Goal: Transaction & Acquisition: Purchase product/service

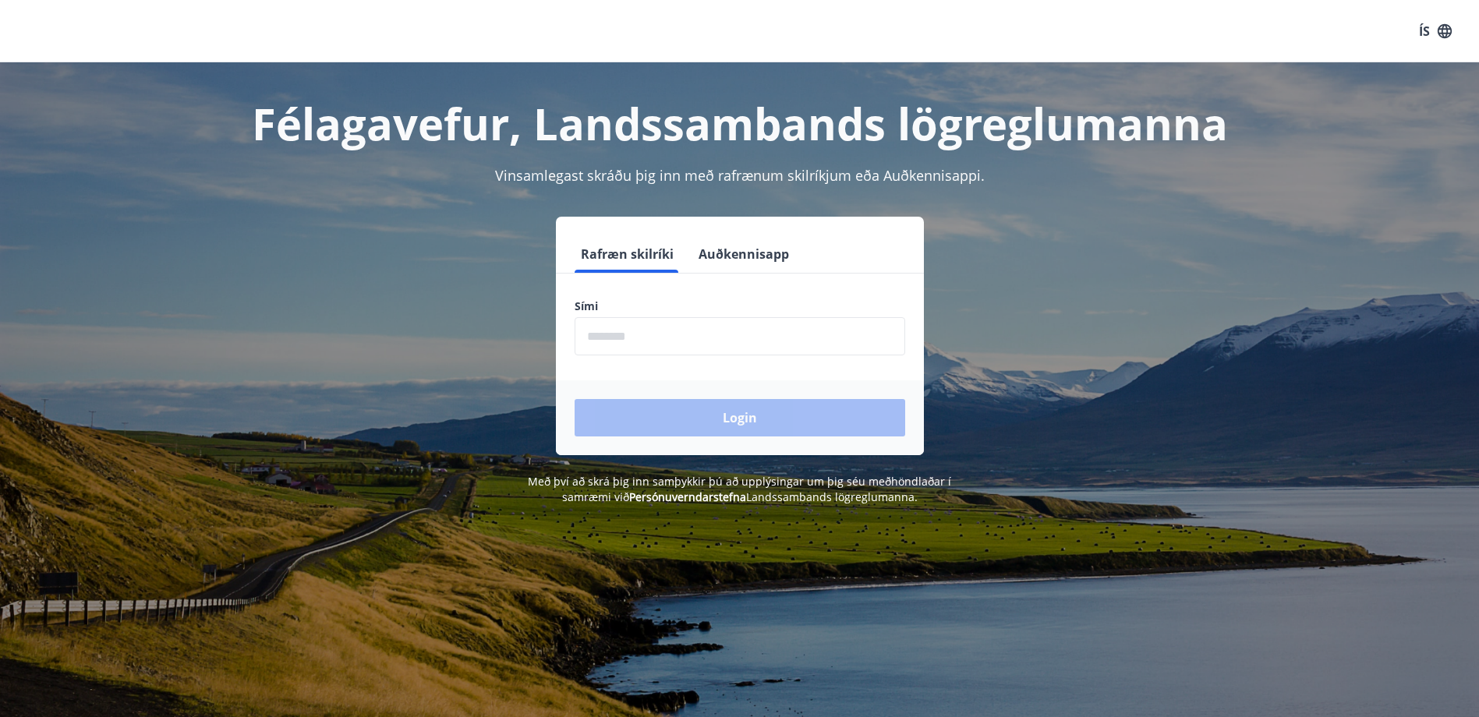
click at [695, 355] on input "phone" at bounding box center [740, 336] width 331 height 38
type input "********"
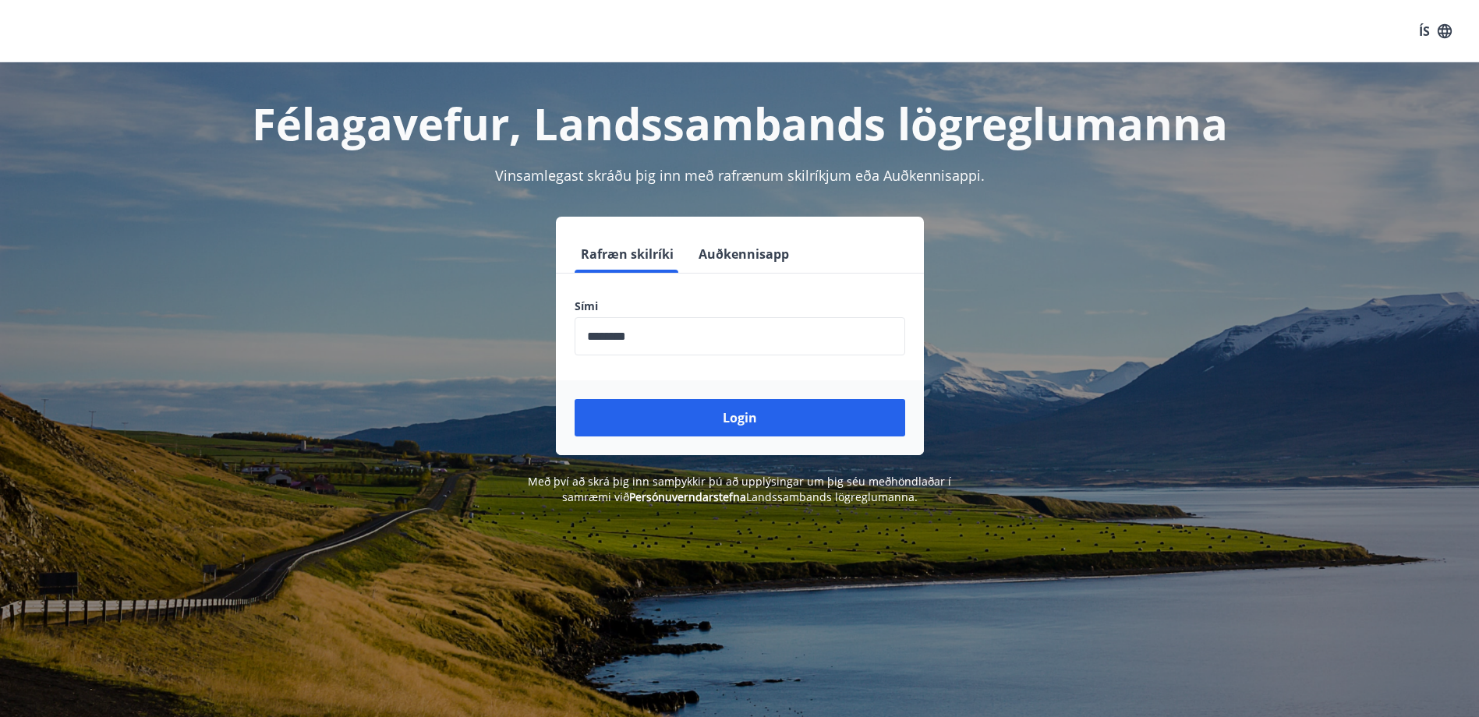
click at [798, 440] on div "Login" at bounding box center [740, 418] width 368 height 75
click at [816, 423] on button "Login" at bounding box center [740, 417] width 331 height 37
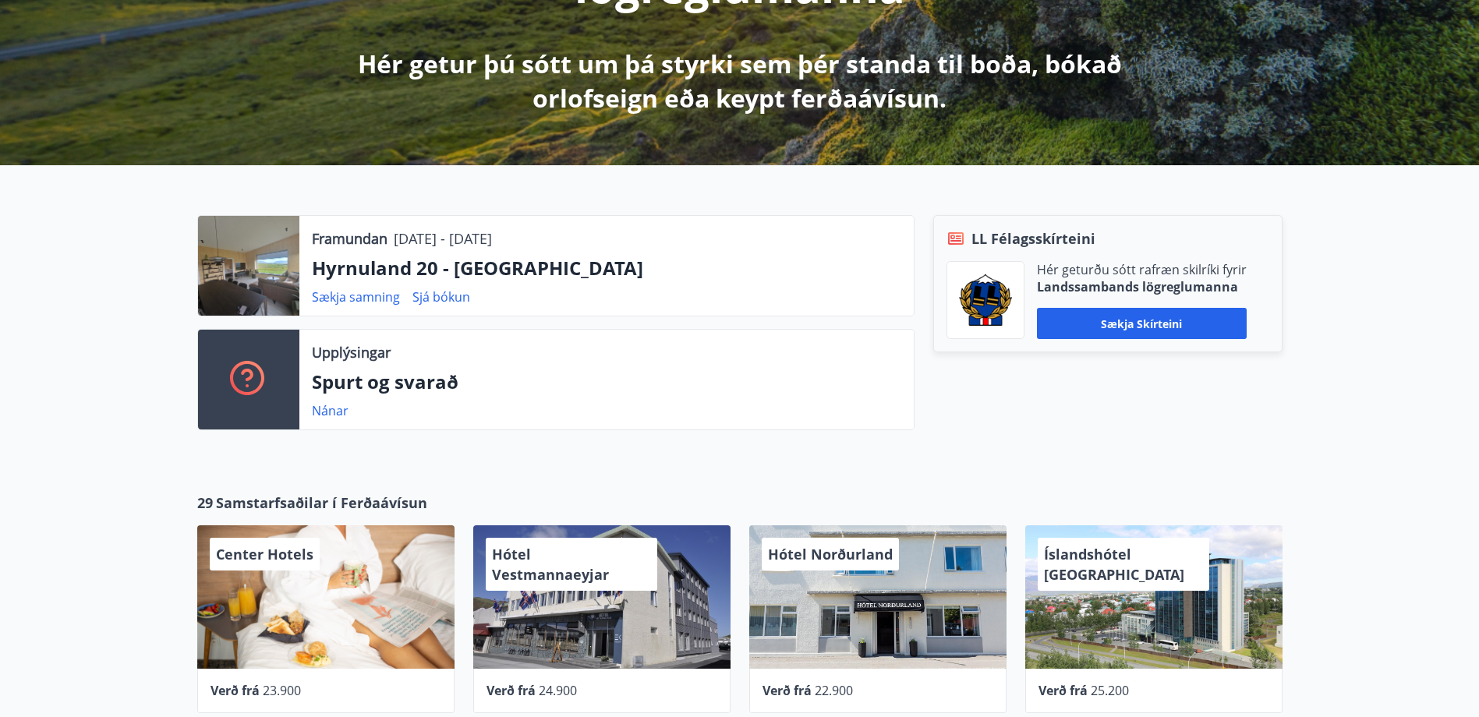
scroll to position [312, 0]
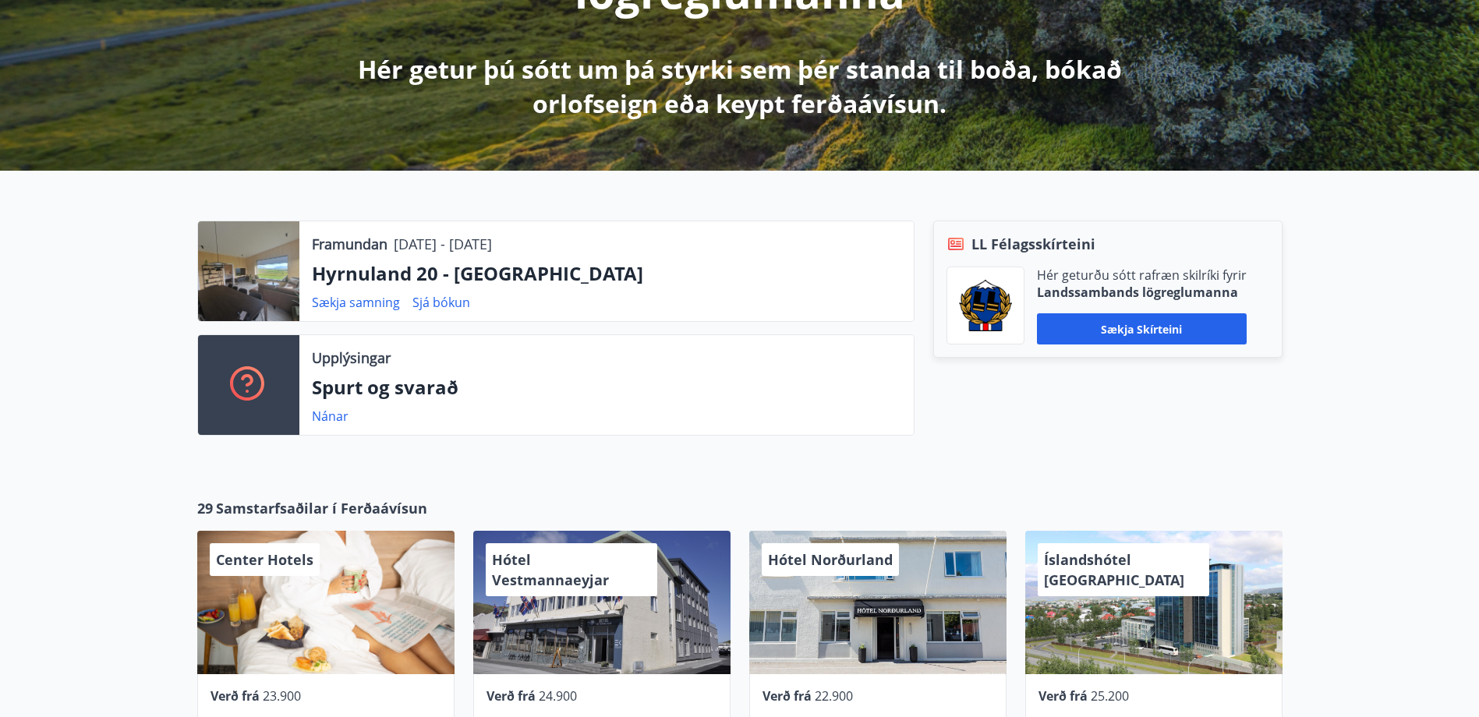
click at [469, 274] on p "Hyrnuland 20 - [GEOGRAPHIC_DATA]" at bounding box center [607, 273] width 590 height 27
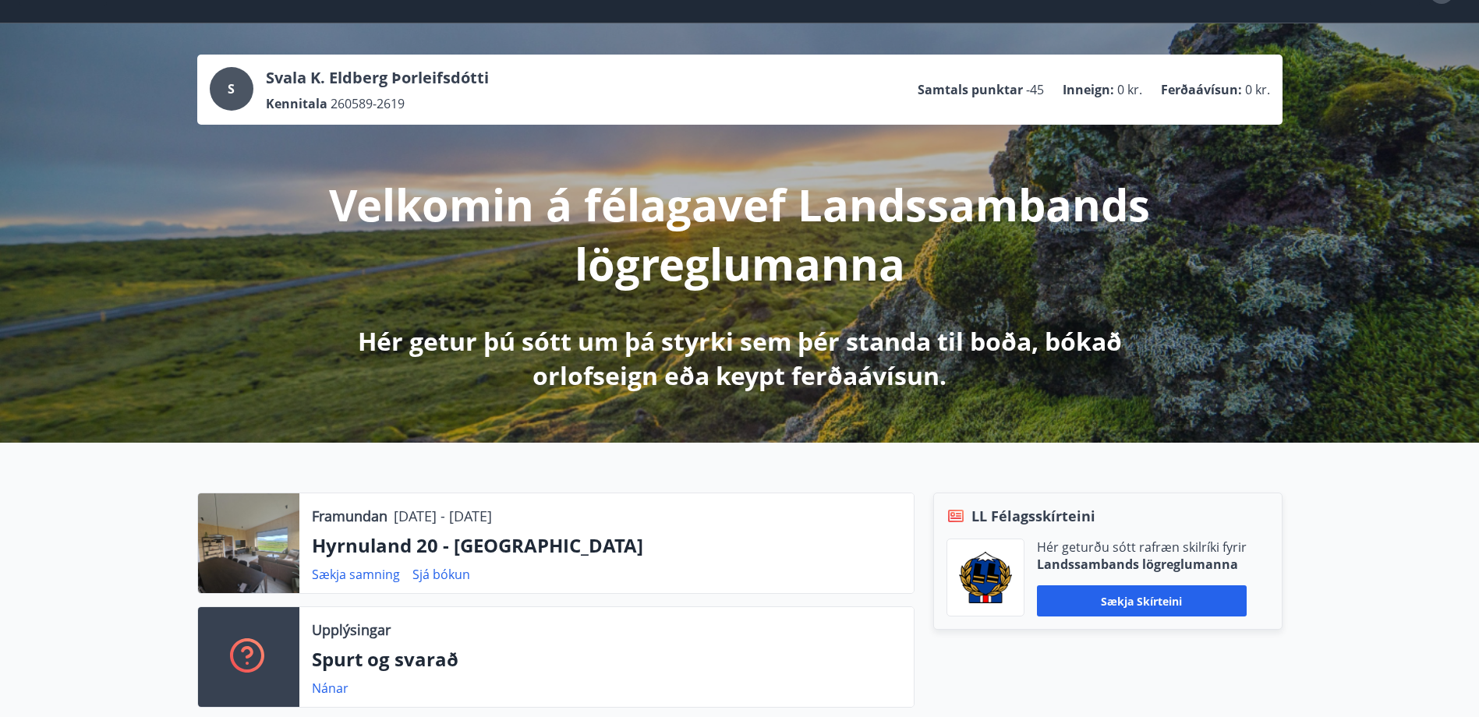
scroll to position [0, 0]
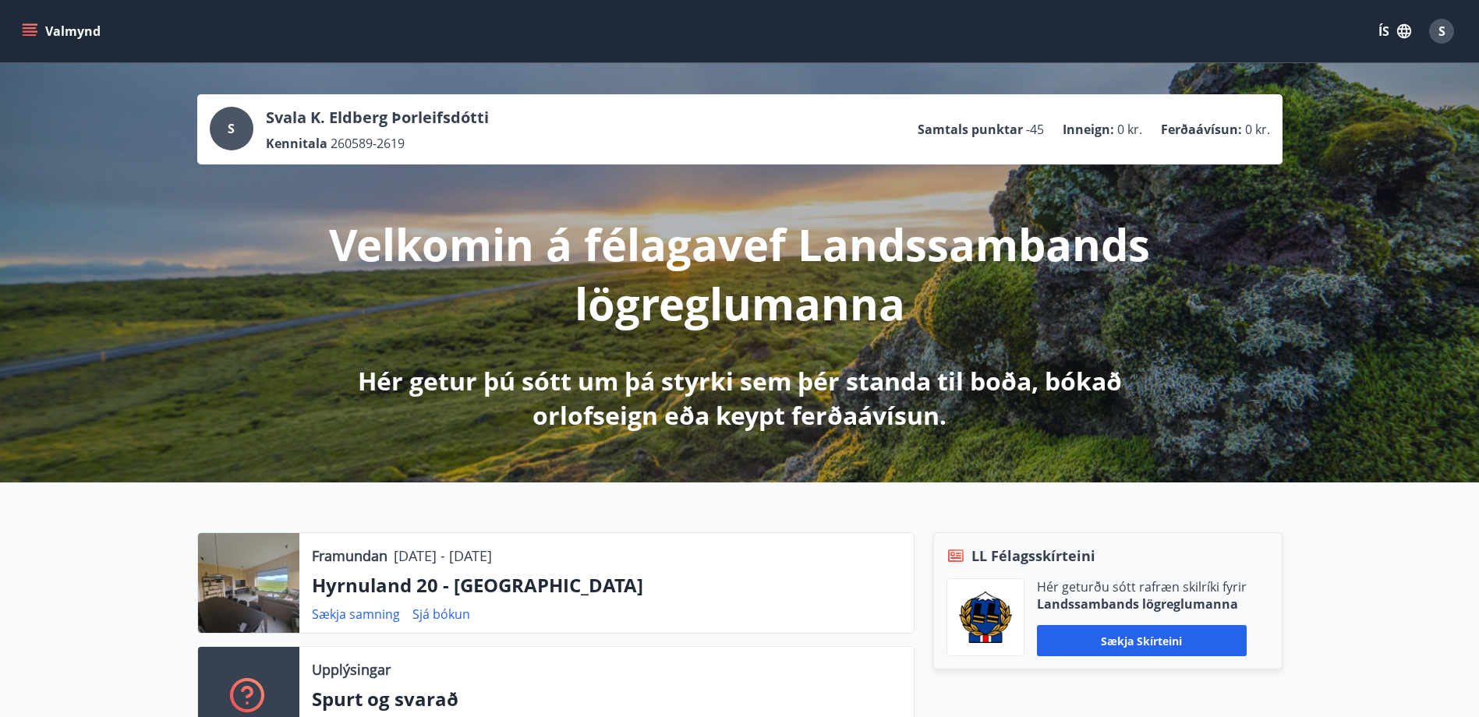
click at [30, 27] on icon "menu" at bounding box center [30, 31] width 16 height 16
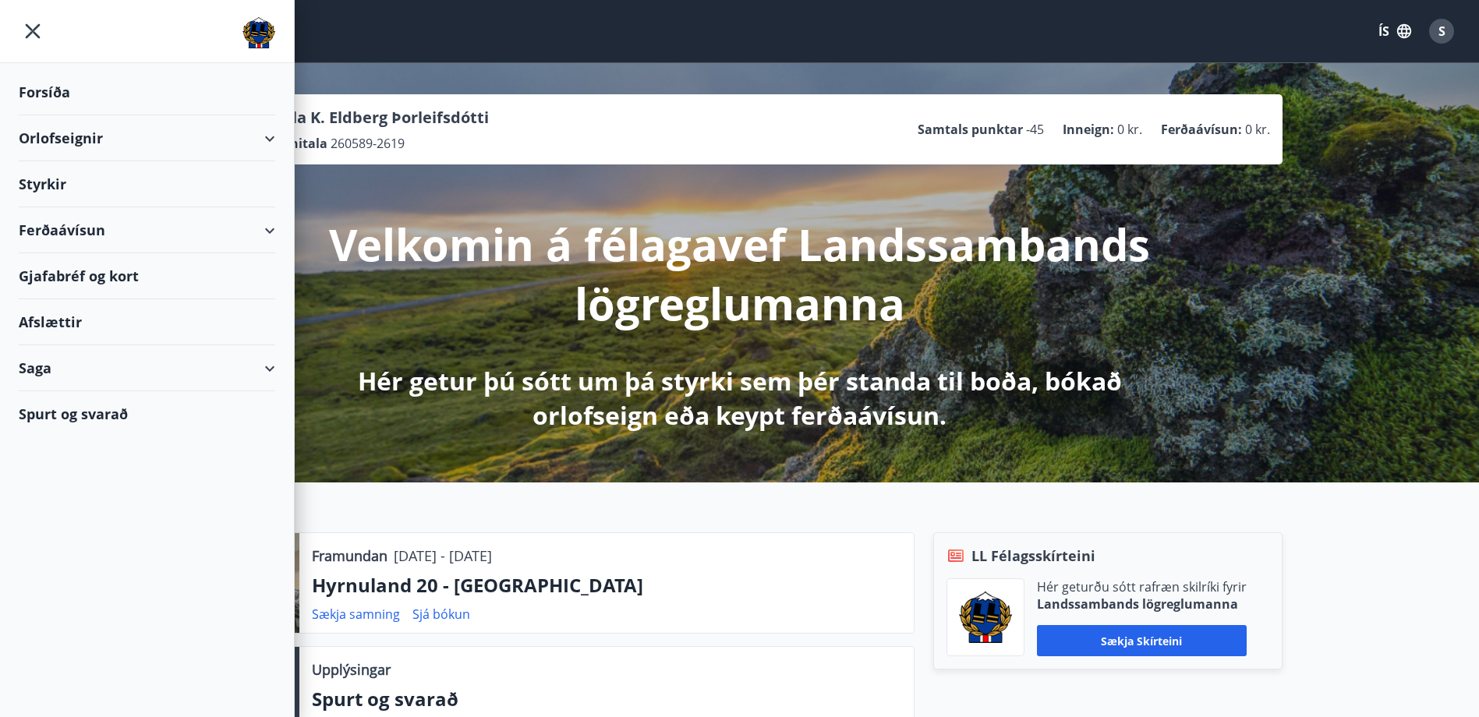
click at [267, 141] on div "Orlofseignir" at bounding box center [147, 138] width 257 height 46
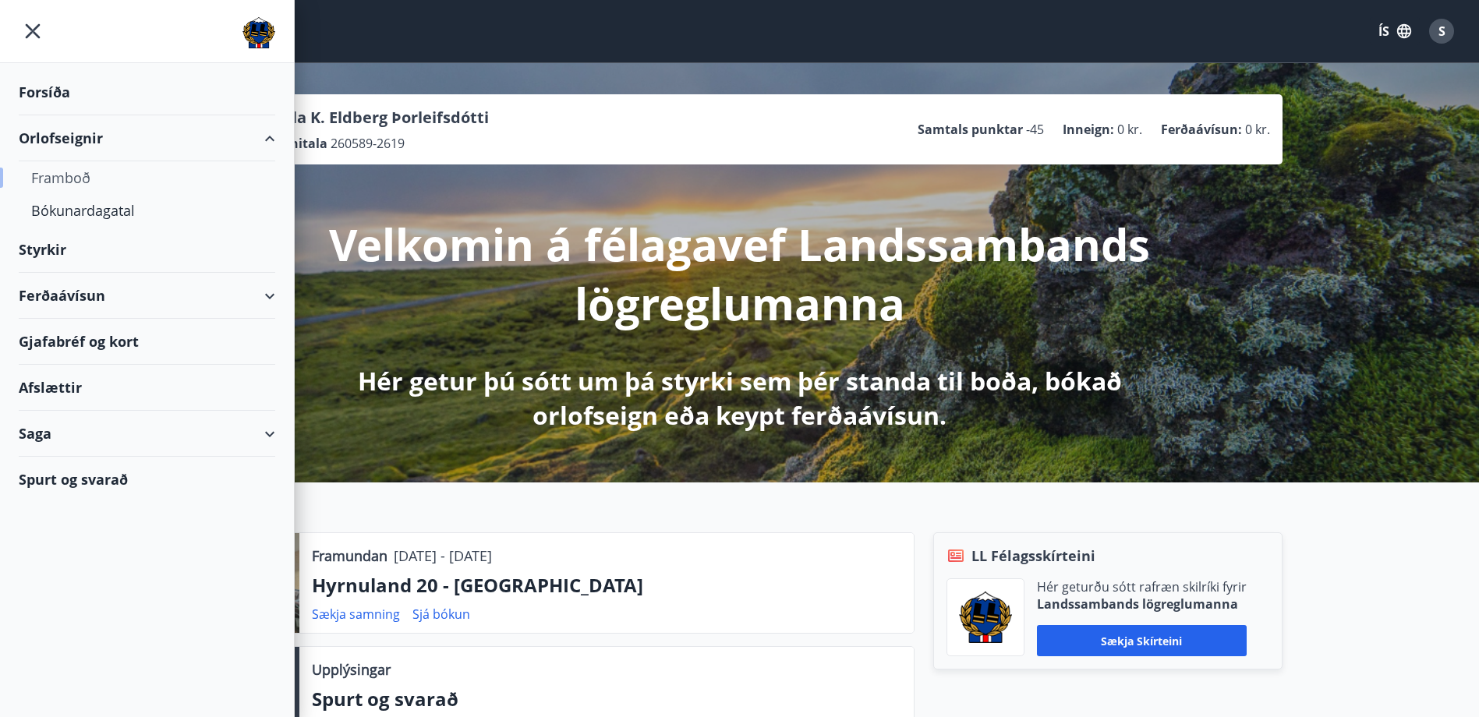
click at [60, 178] on div "Framboð" at bounding box center [147, 177] width 232 height 33
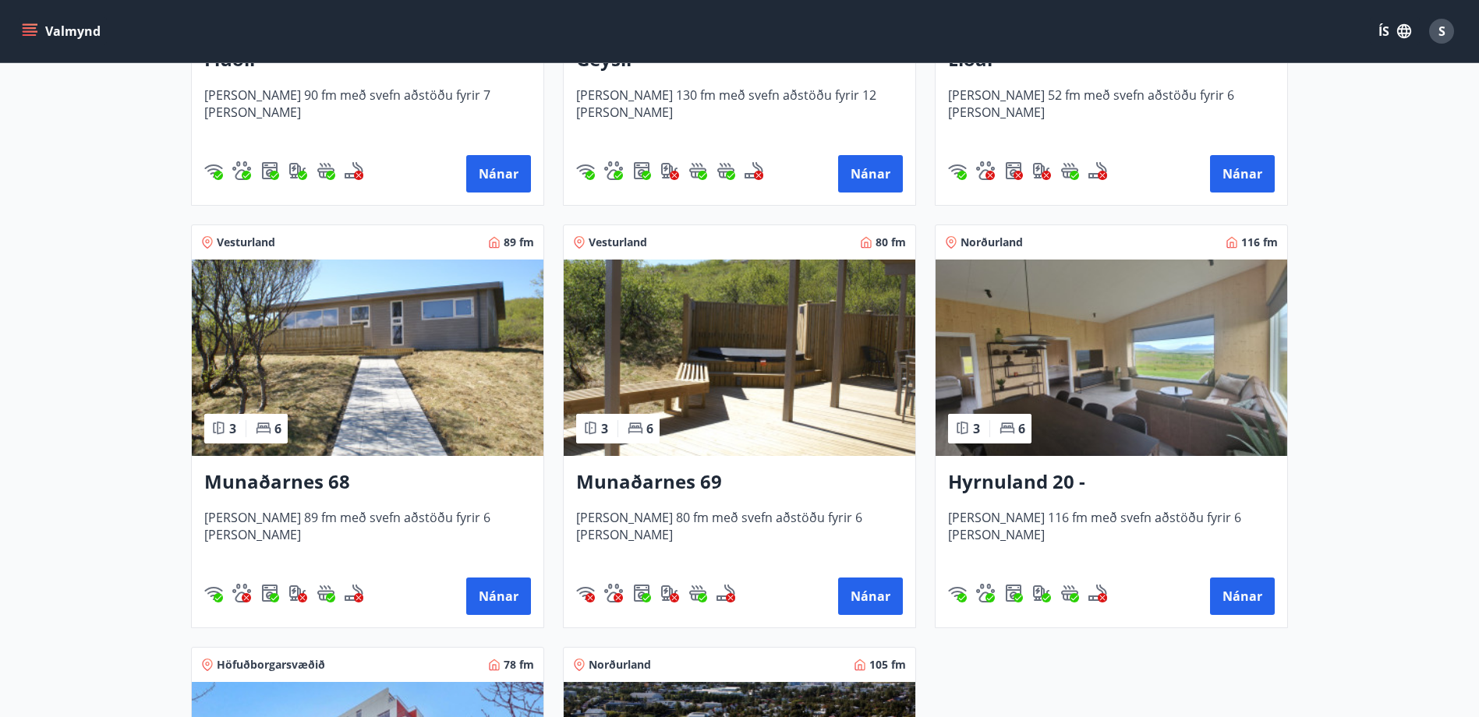
scroll to position [550, 0]
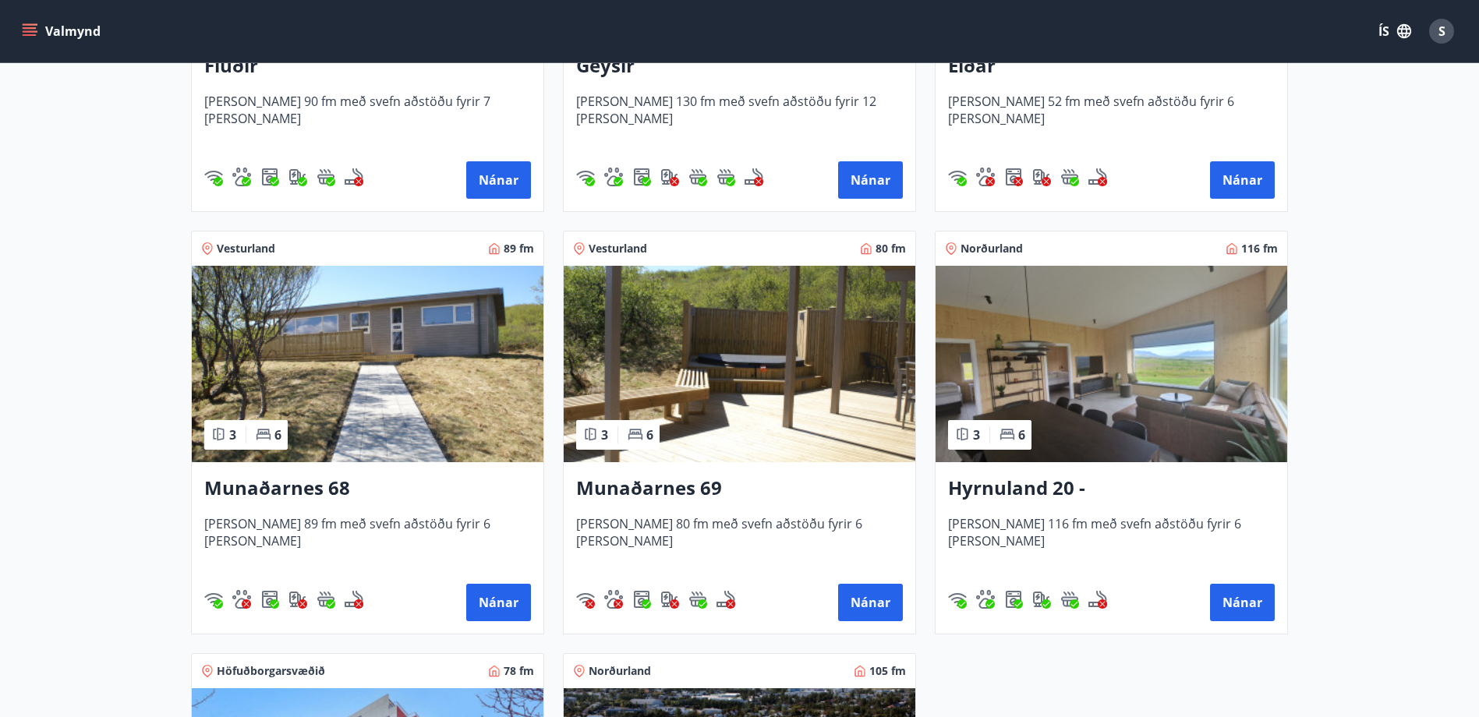
click at [1421, 399] on main "Framboð Svæði Allt Dagsetningar Veldu tímabil Svefnstæði +1 Sjá kort Suðurland …" at bounding box center [739, 291] width 1479 height 1557
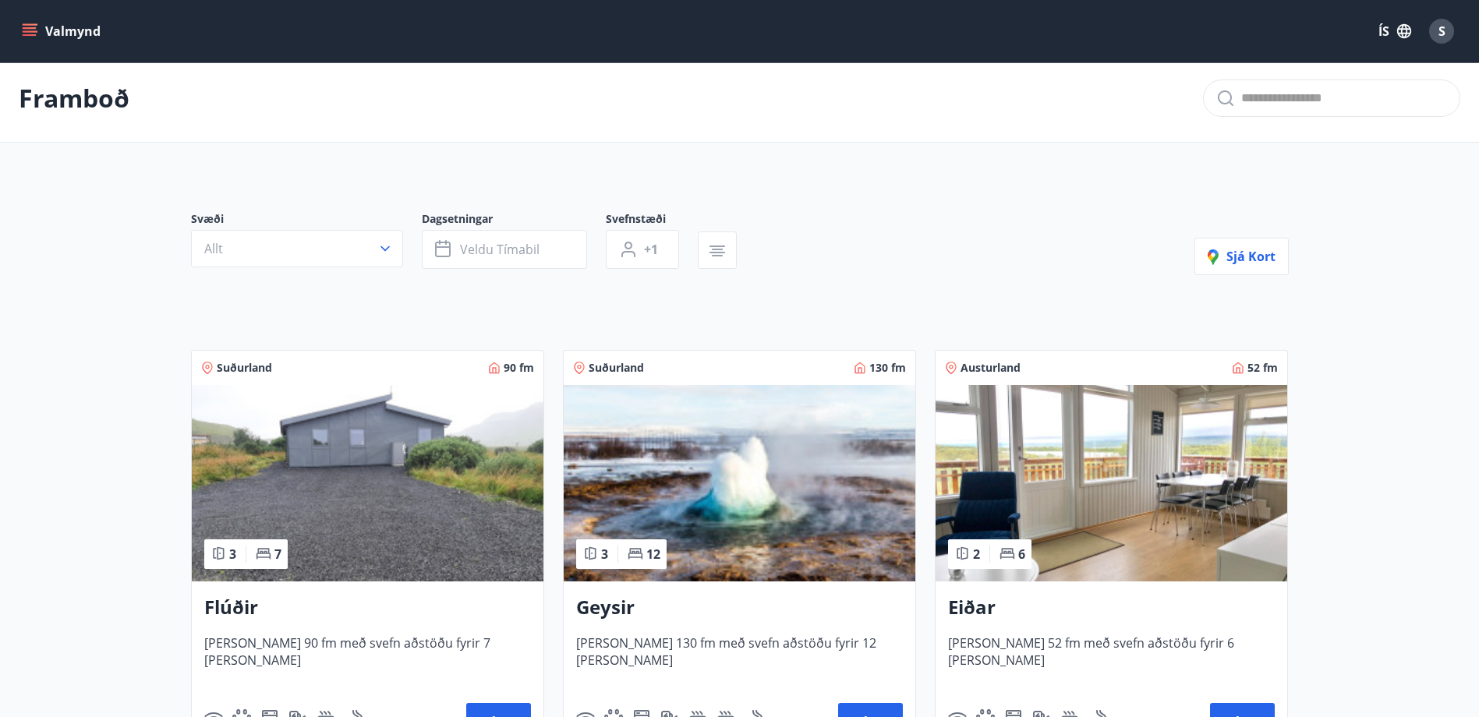
scroll to position [0, 0]
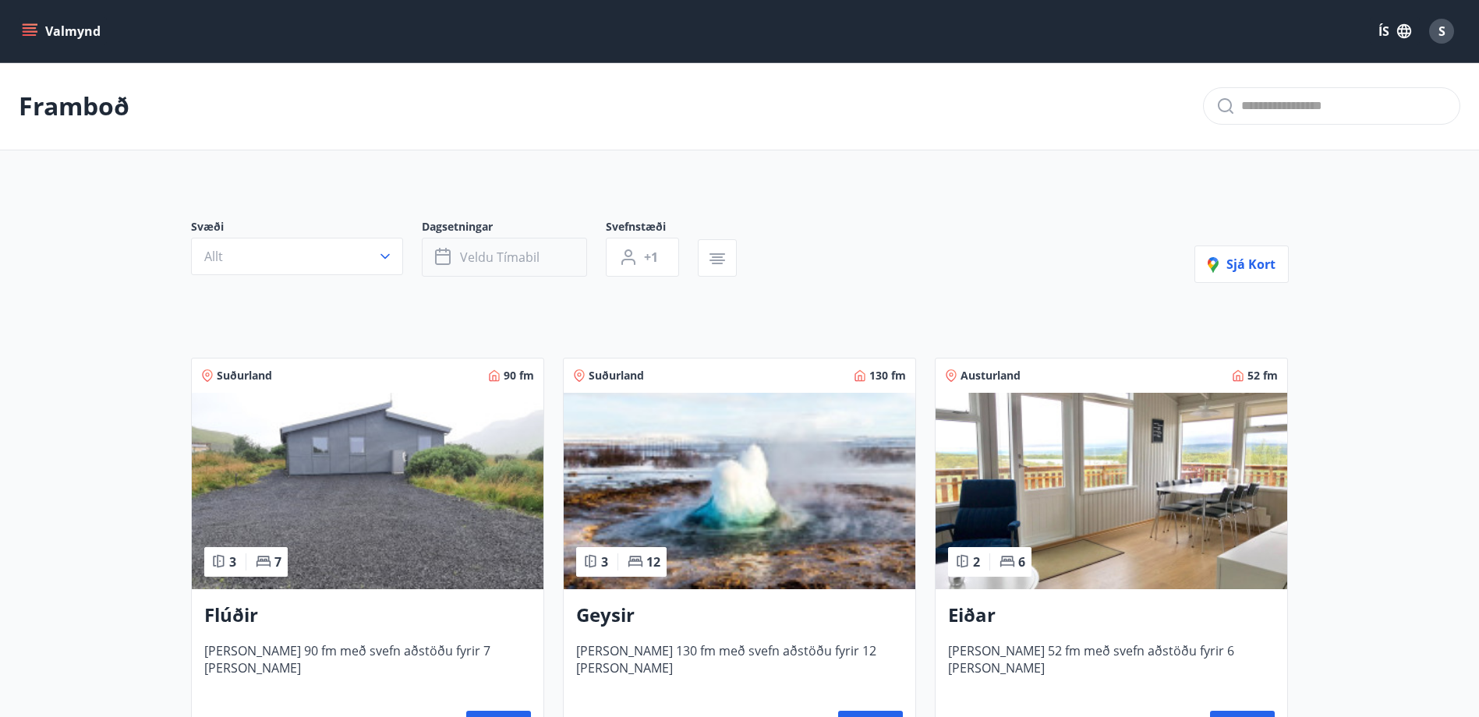
click at [547, 264] on button "Veldu tímabil" at bounding box center [504, 257] width 165 height 39
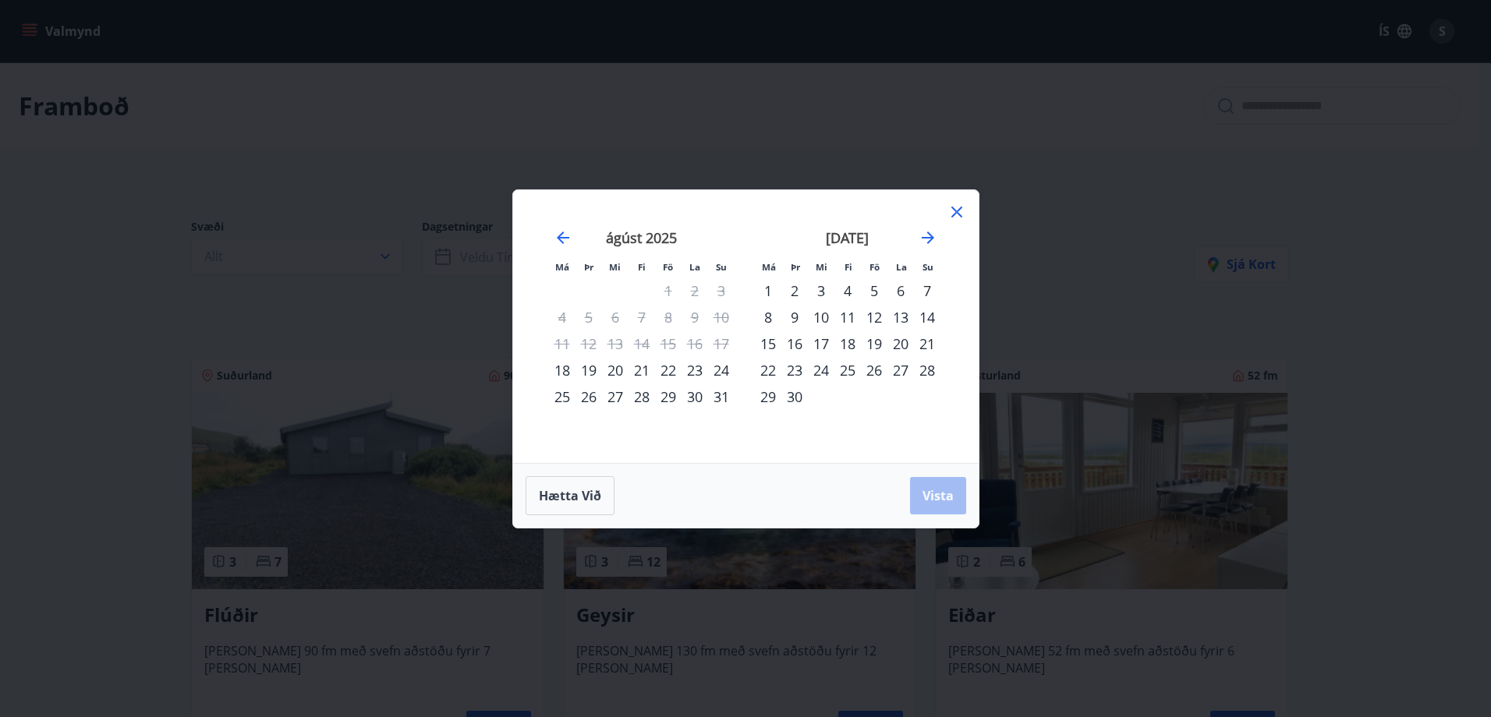
click at [1036, 143] on div "Má Þr Mi Fi Fö La Su Má Þr Mi Fi Fö La Su júlí 2025 1 2 3 4 5 6 7 8 9 10 11 12 …" at bounding box center [745, 358] width 1491 height 717
click at [959, 214] on icon at bounding box center [956, 212] width 11 height 11
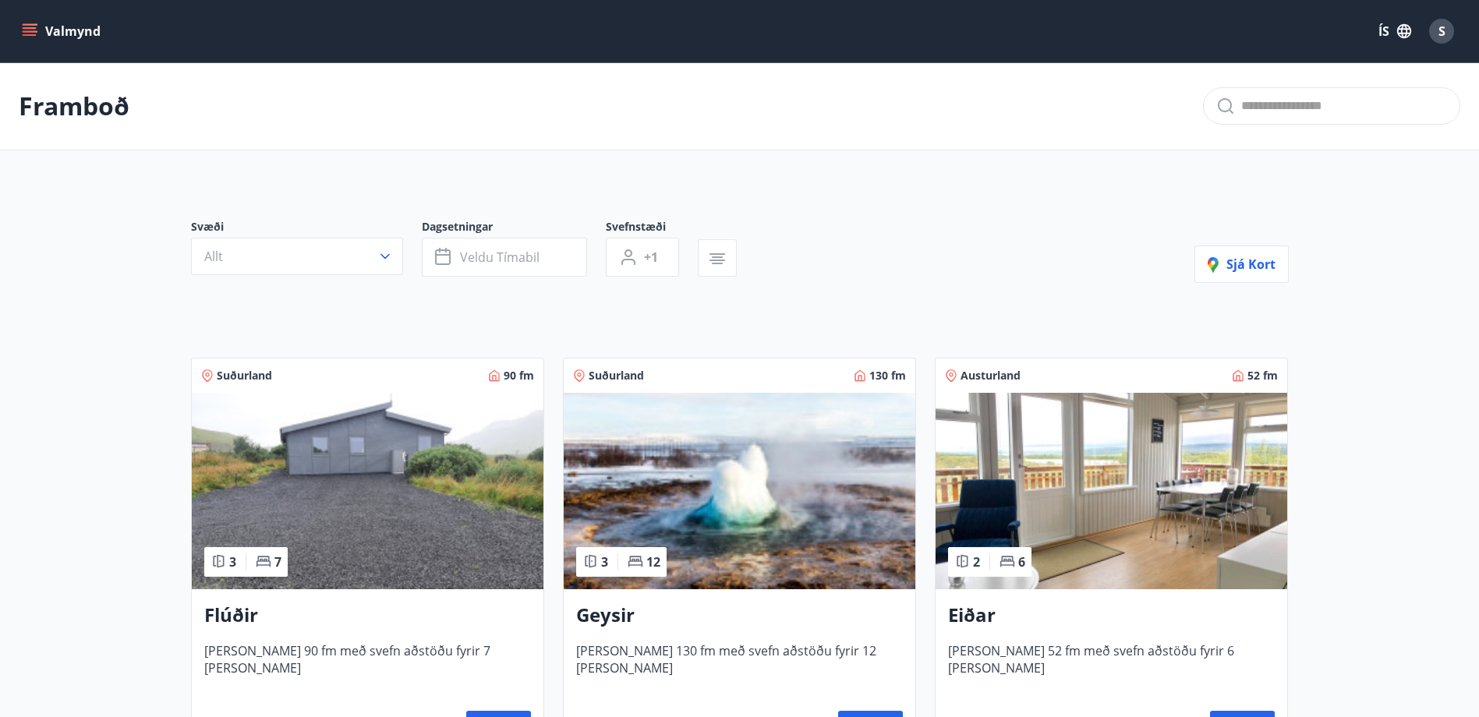
click at [19, 32] on button "Valmynd" at bounding box center [63, 31] width 88 height 28
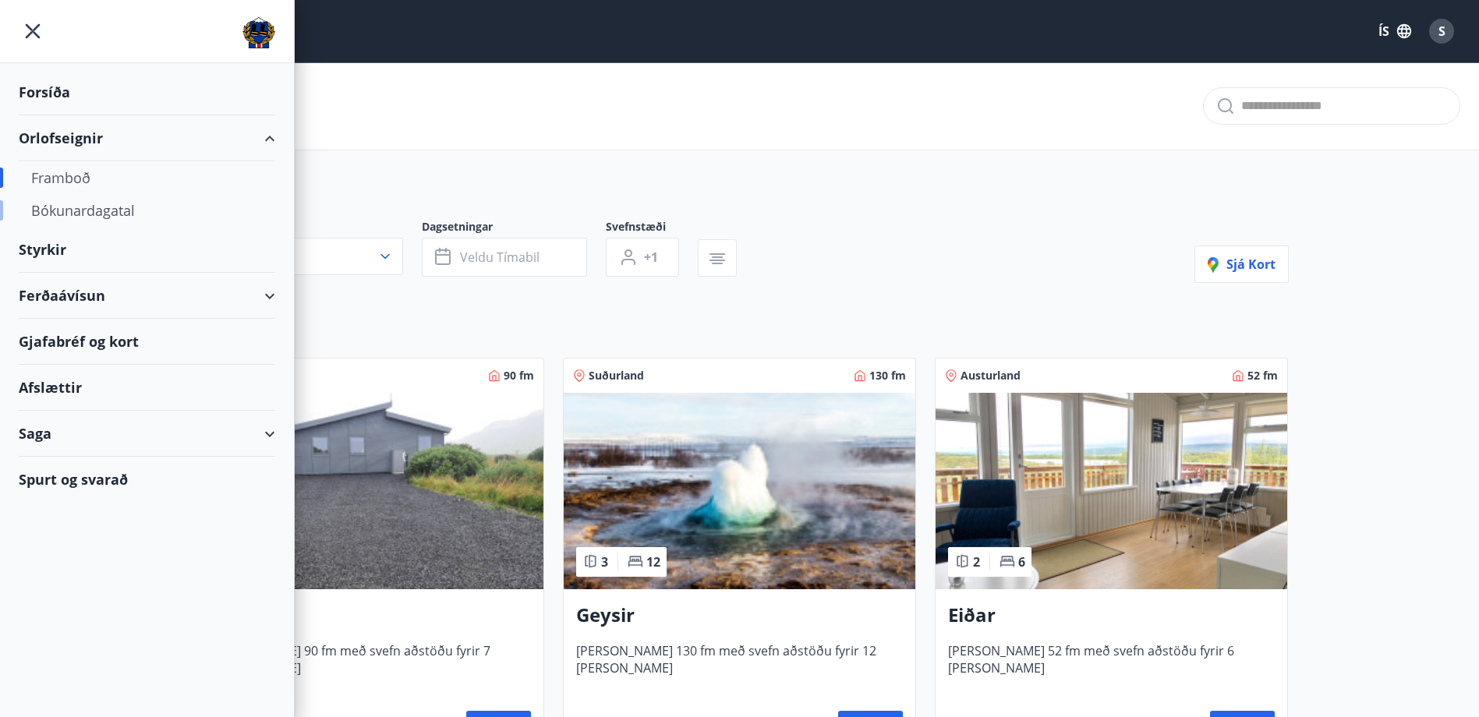
click at [81, 210] on div "Bókunardagatal" at bounding box center [147, 210] width 232 height 33
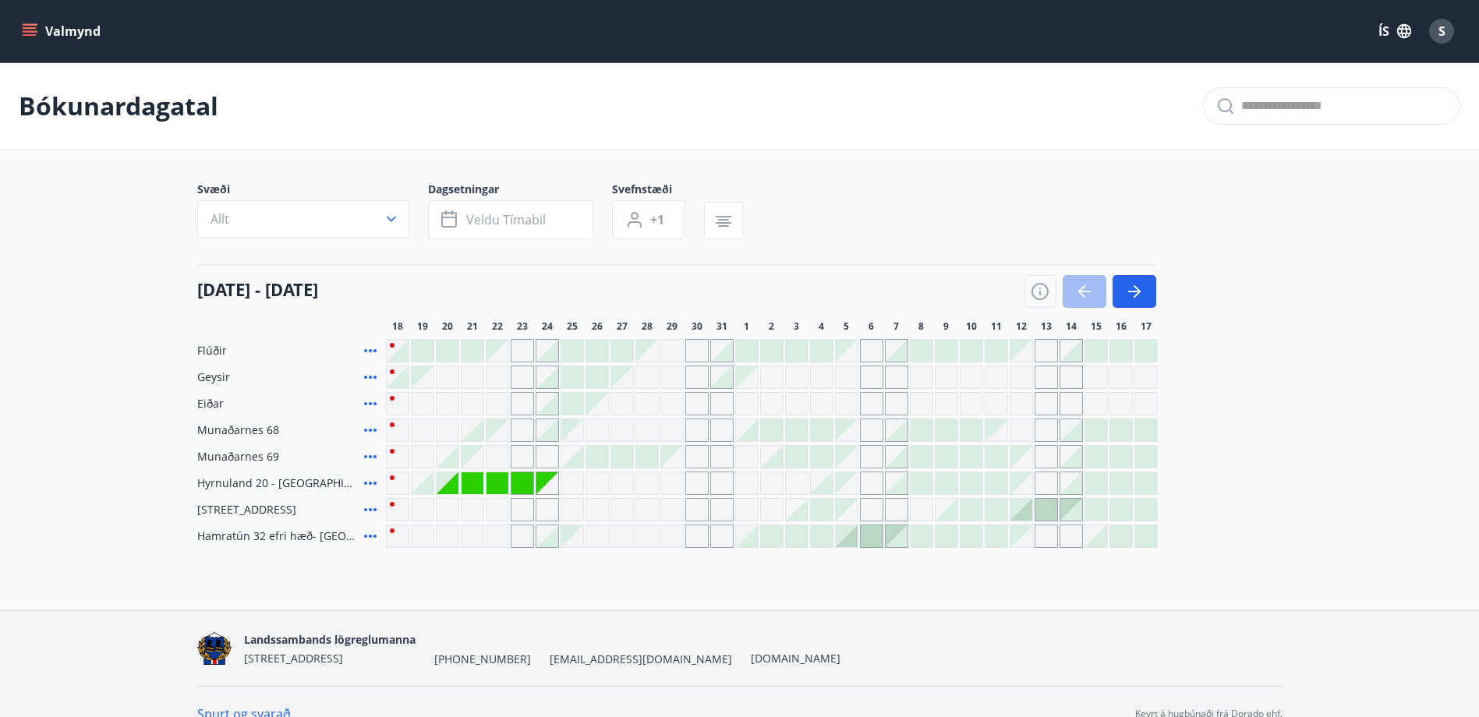
scroll to position [24, 0]
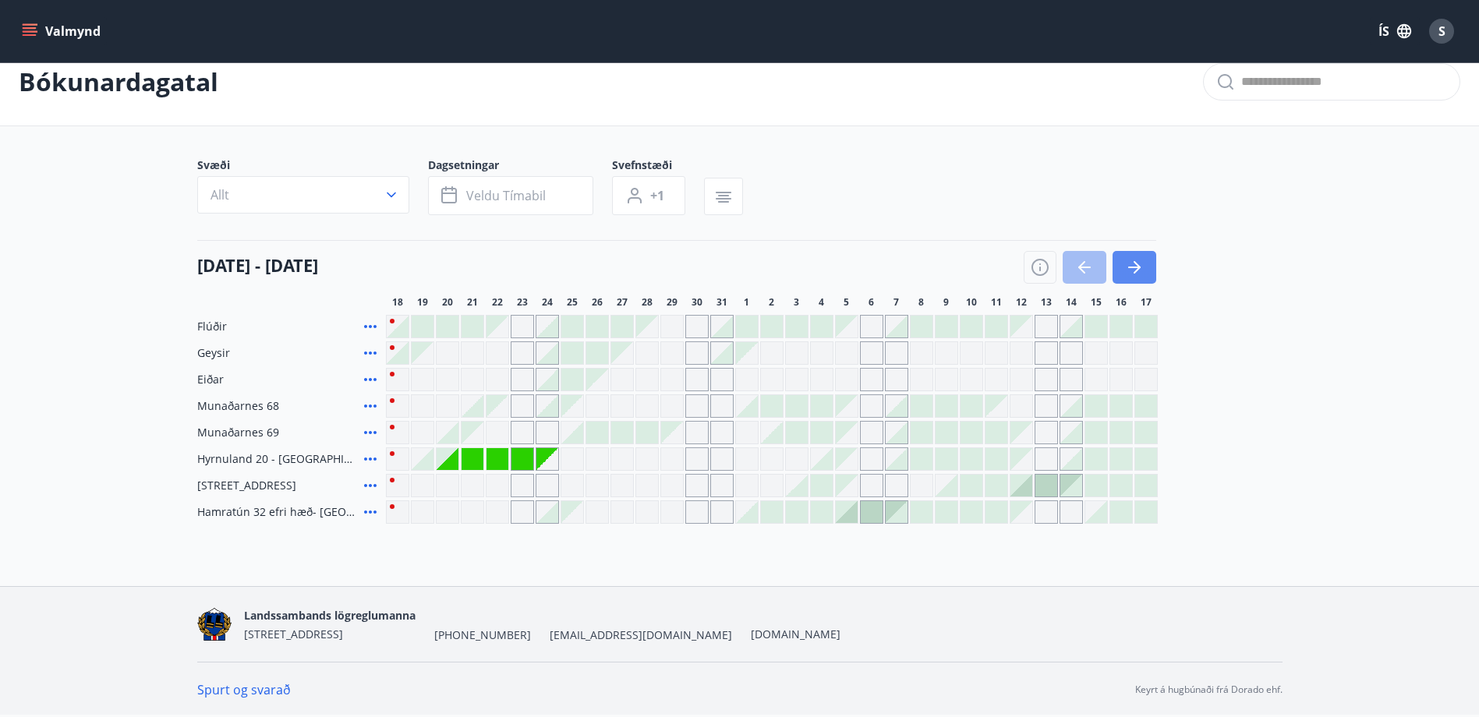
click at [1135, 270] on icon "button" at bounding box center [1134, 267] width 19 height 19
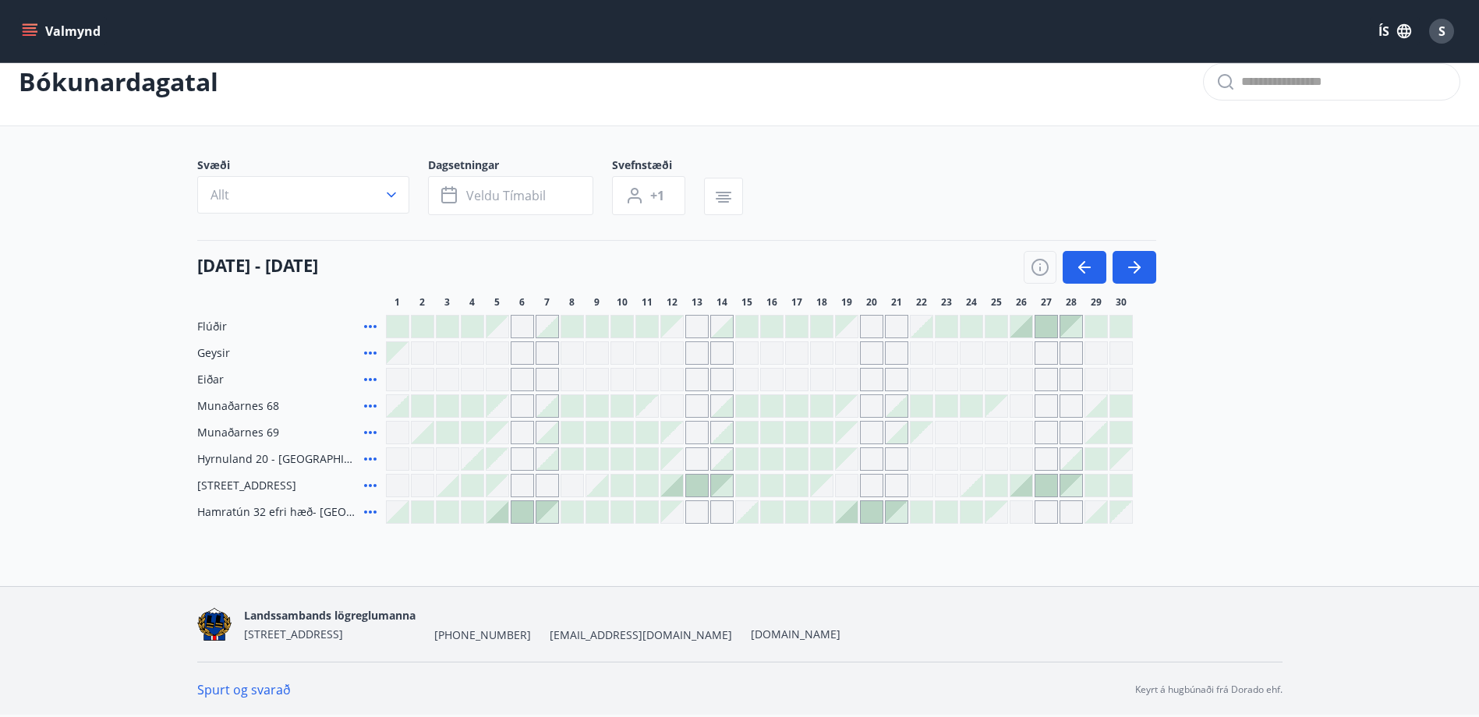
click at [925, 352] on div "Gráir dagar eru ekki bókanlegir" at bounding box center [921, 353] width 23 height 23
click at [1005, 358] on div "Gráir dagar eru ekki bókanlegir" at bounding box center [996, 353] width 23 height 23
click at [921, 333] on div "Flúðir Geysir Gráir dagar eru ekki bókanlegir Eiðar Munaðarnes 68 Munaðarnes 69…" at bounding box center [740, 419] width 1086 height 209
click at [924, 332] on div at bounding box center [922, 327] width 22 height 22
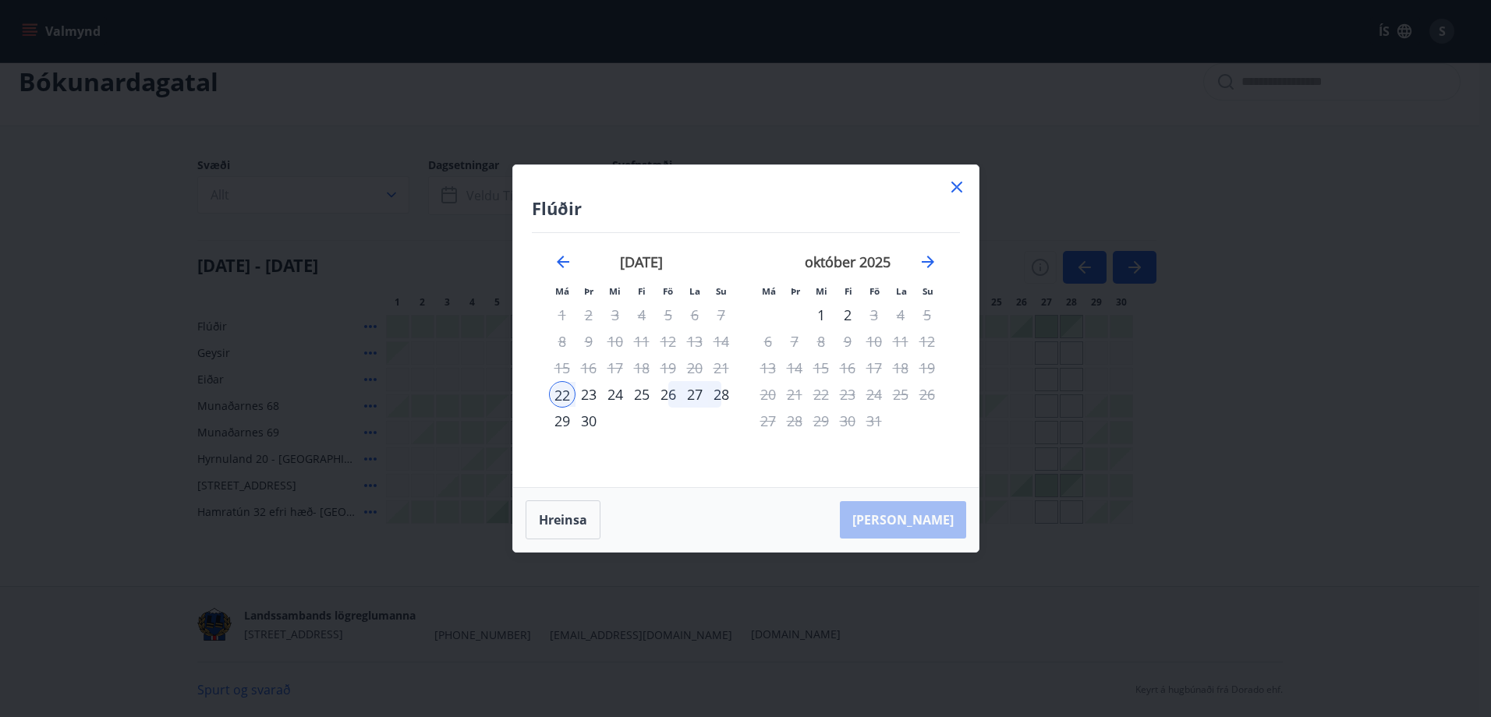
click at [958, 187] on icon at bounding box center [957, 187] width 19 height 19
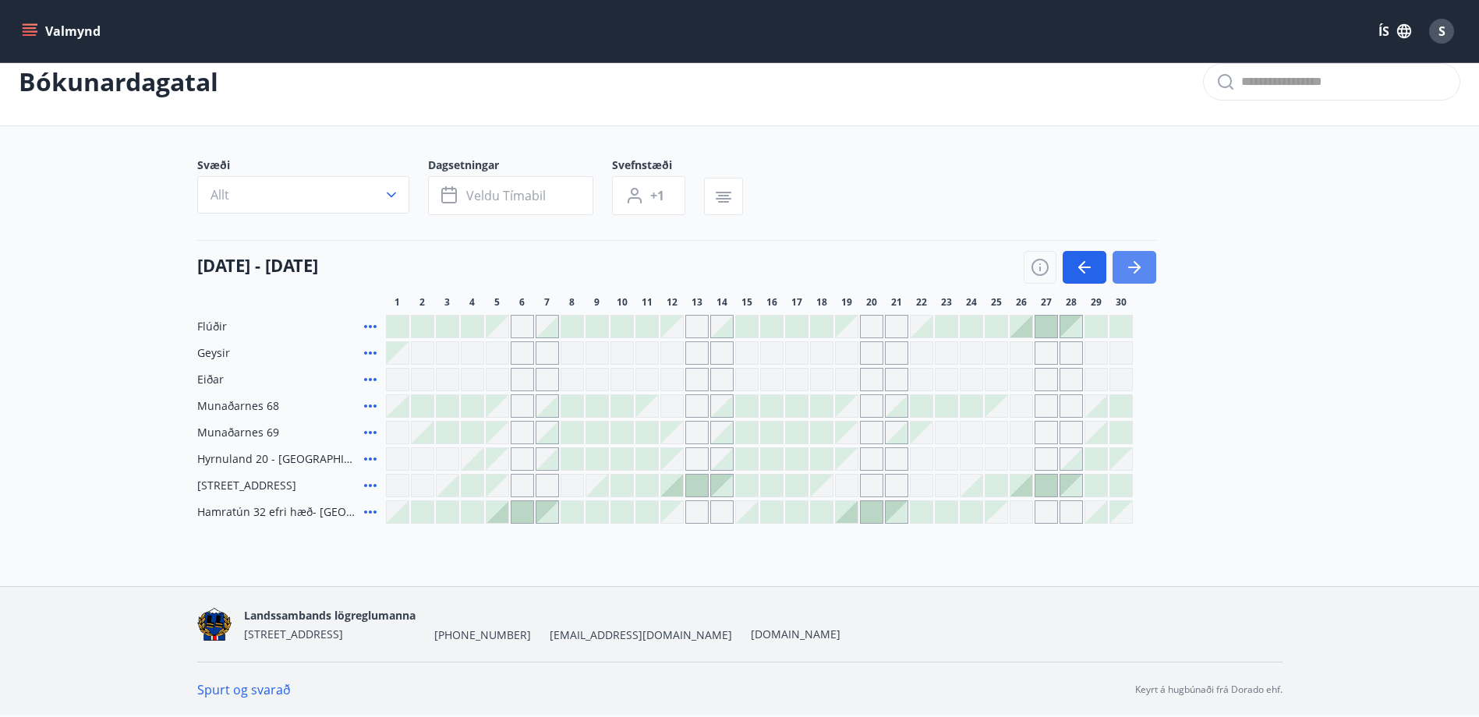
click at [1135, 262] on icon "button" at bounding box center [1134, 267] width 19 height 19
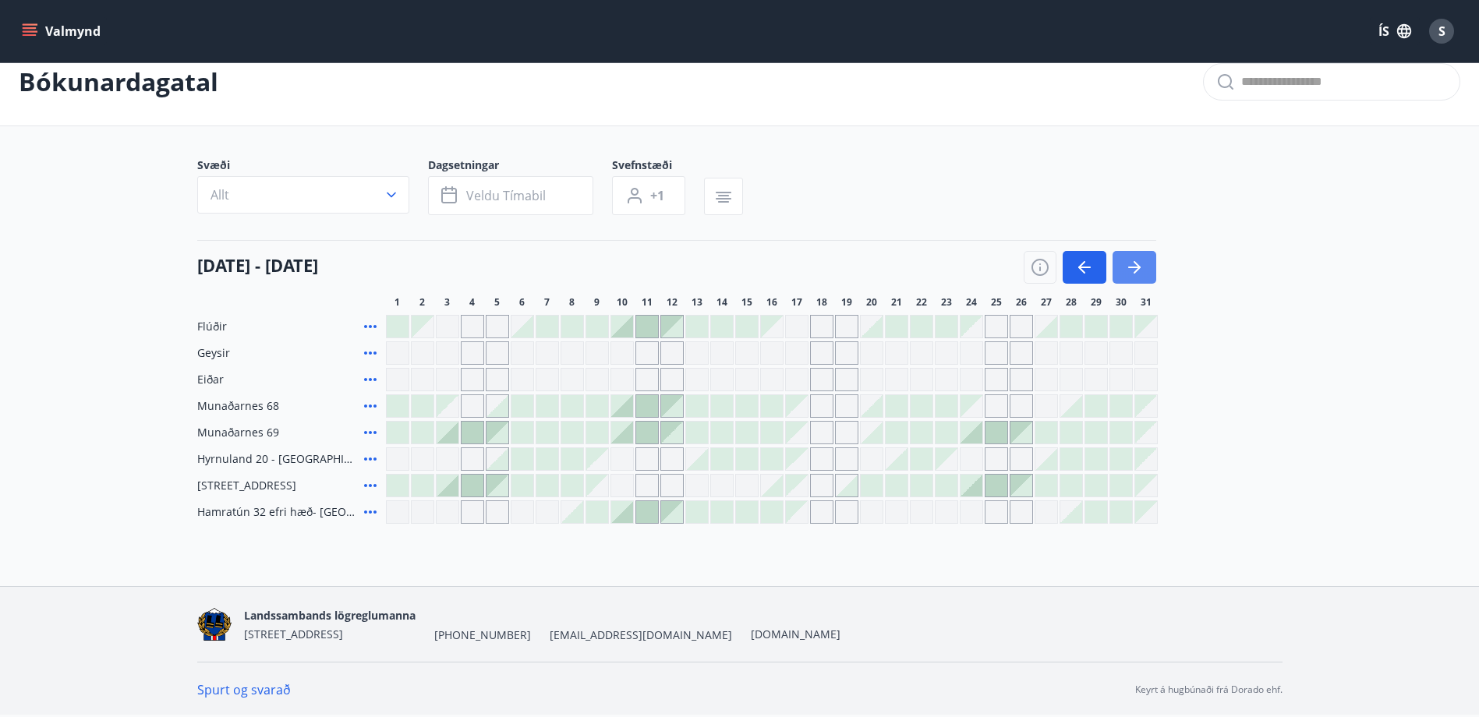
click at [1140, 258] on icon "button" at bounding box center [1134, 267] width 19 height 19
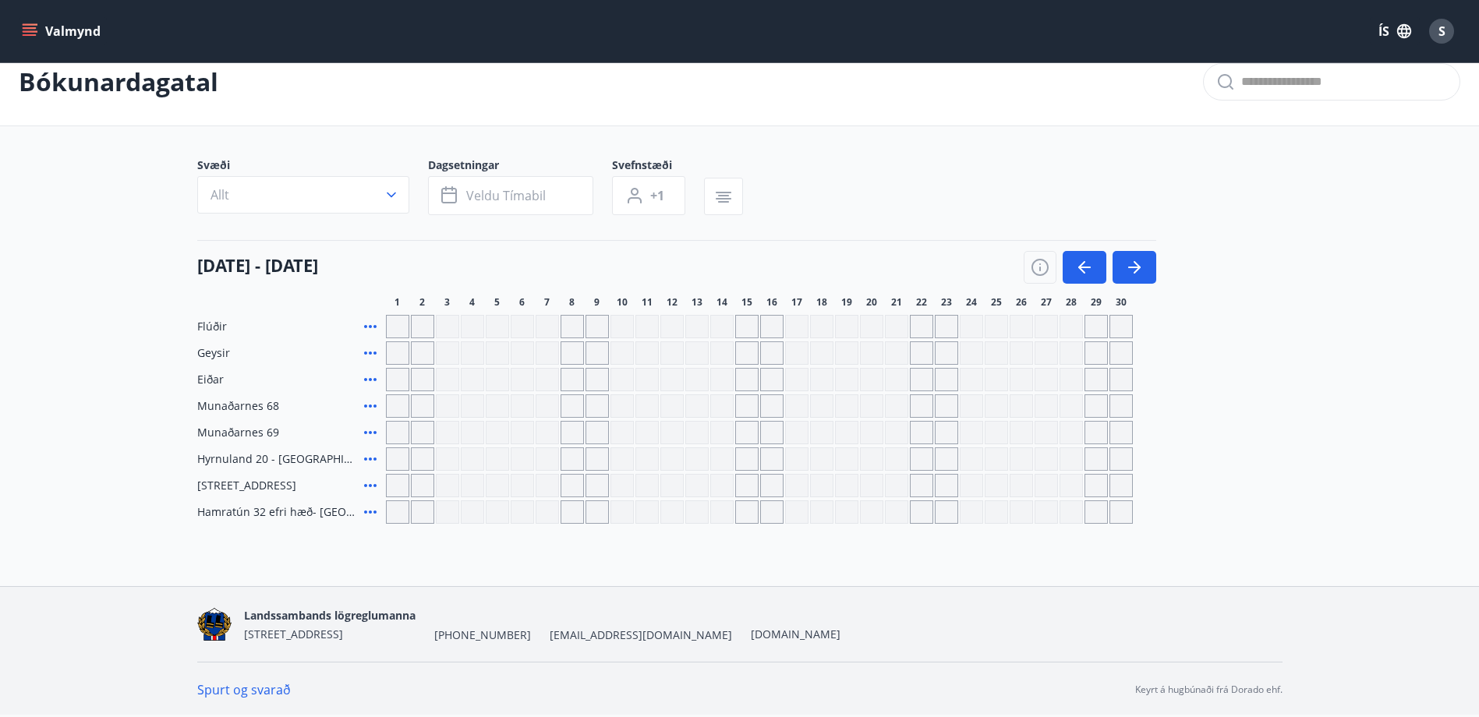
click at [29, 28] on icon "menu" at bounding box center [30, 28] width 14 height 2
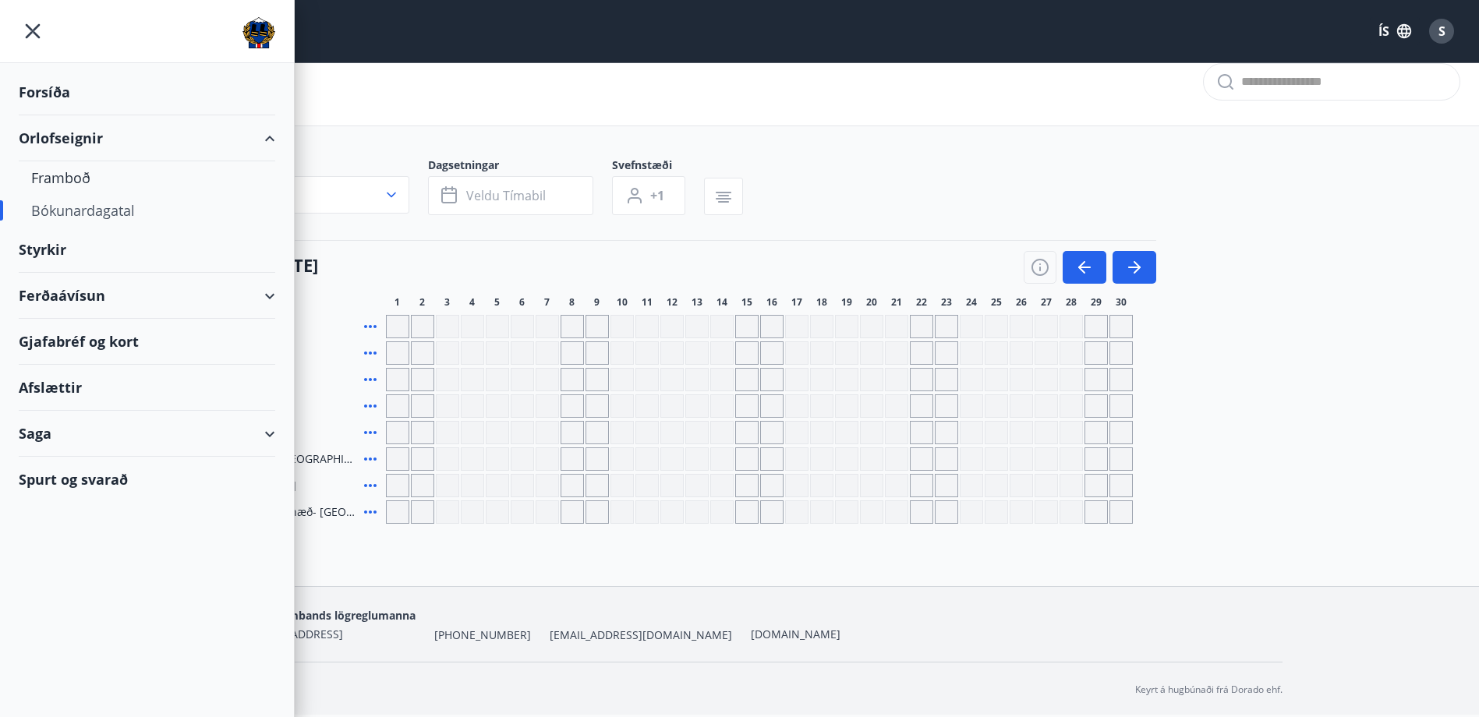
click at [91, 299] on div "Ferðaávísun" at bounding box center [147, 296] width 257 height 46
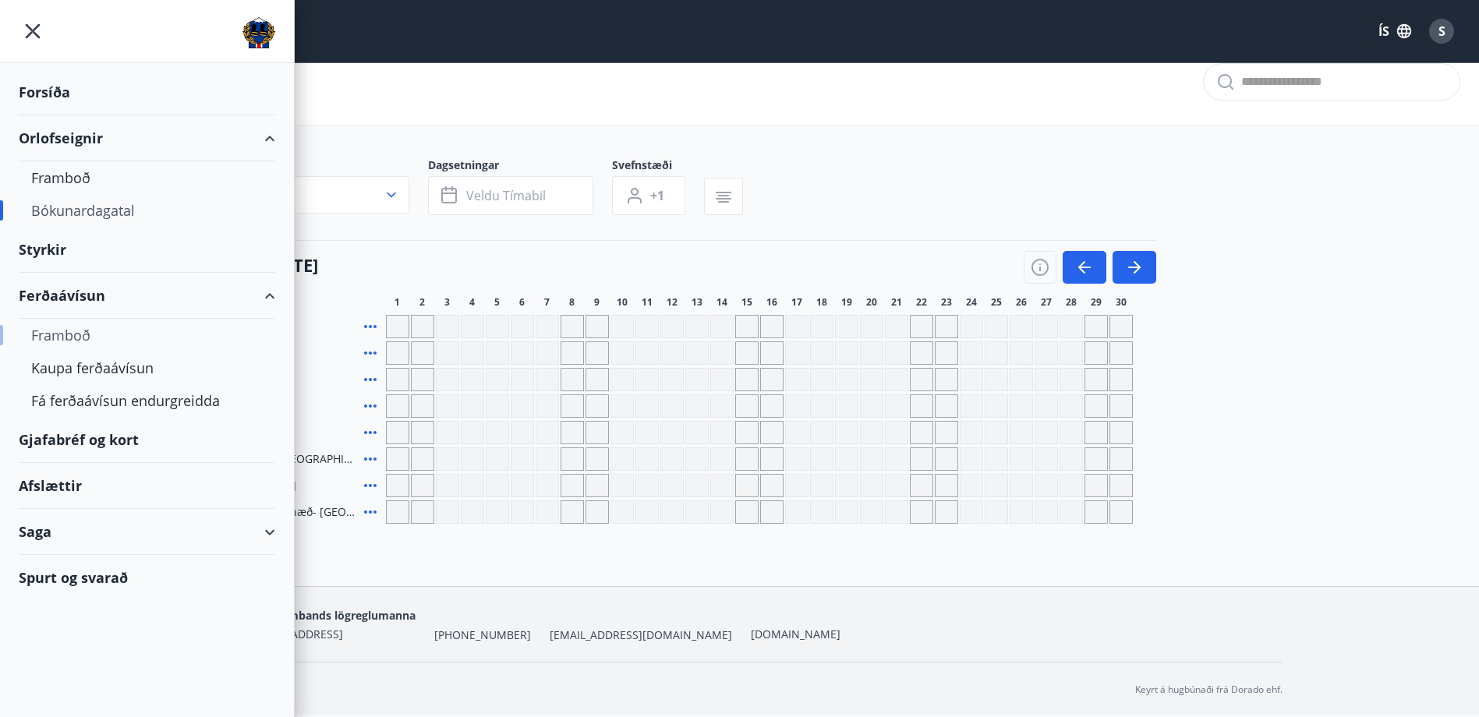
click at [76, 337] on div "Framboð" at bounding box center [147, 335] width 232 height 33
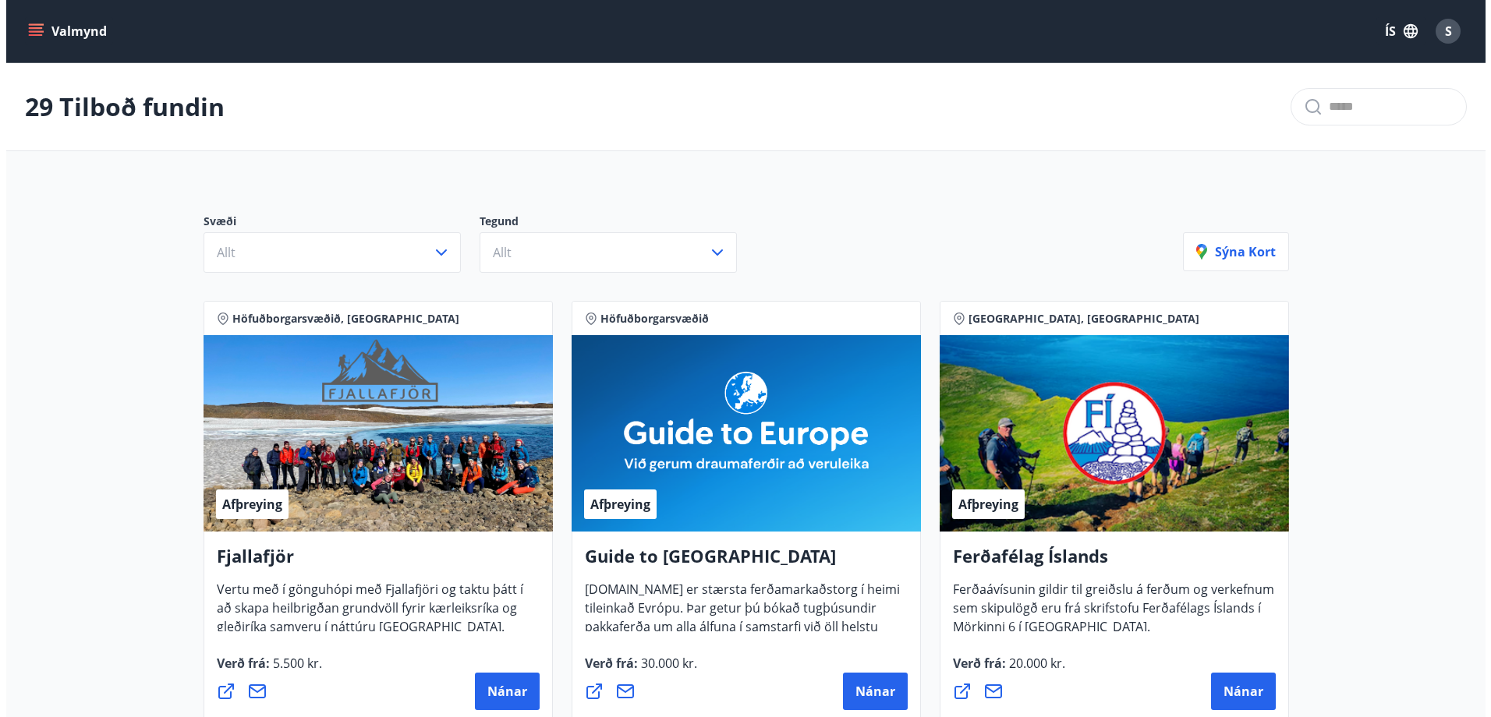
scroll to position [234, 0]
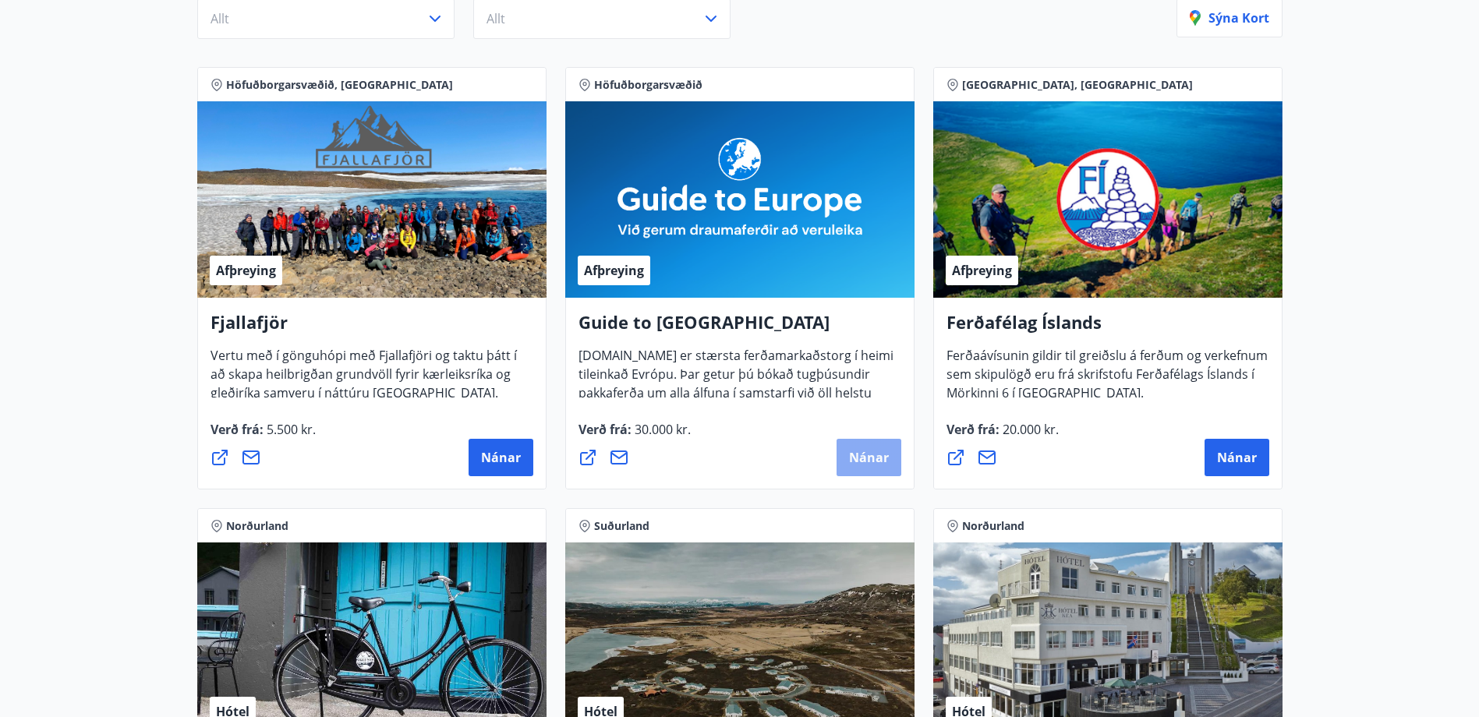
click at [868, 466] on span "Nánar" at bounding box center [869, 457] width 40 height 17
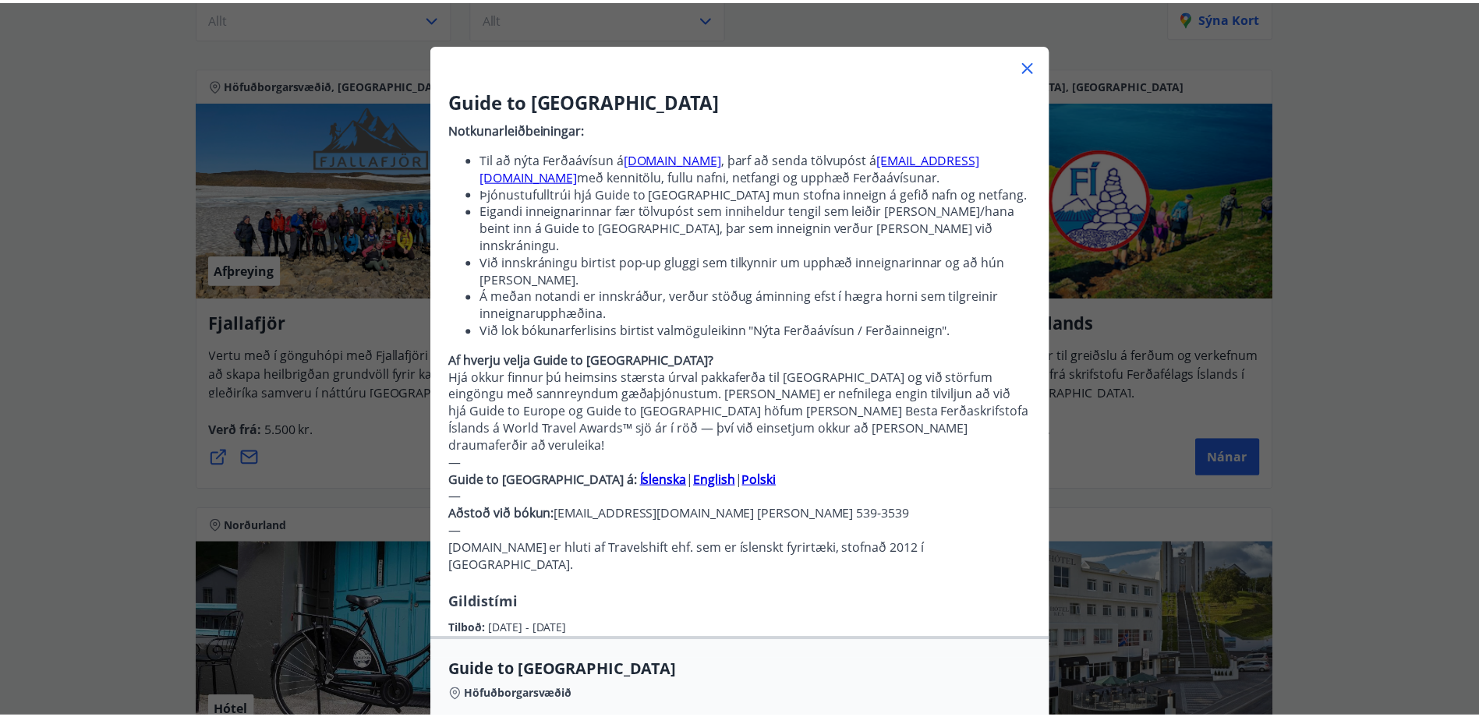
scroll to position [44, 0]
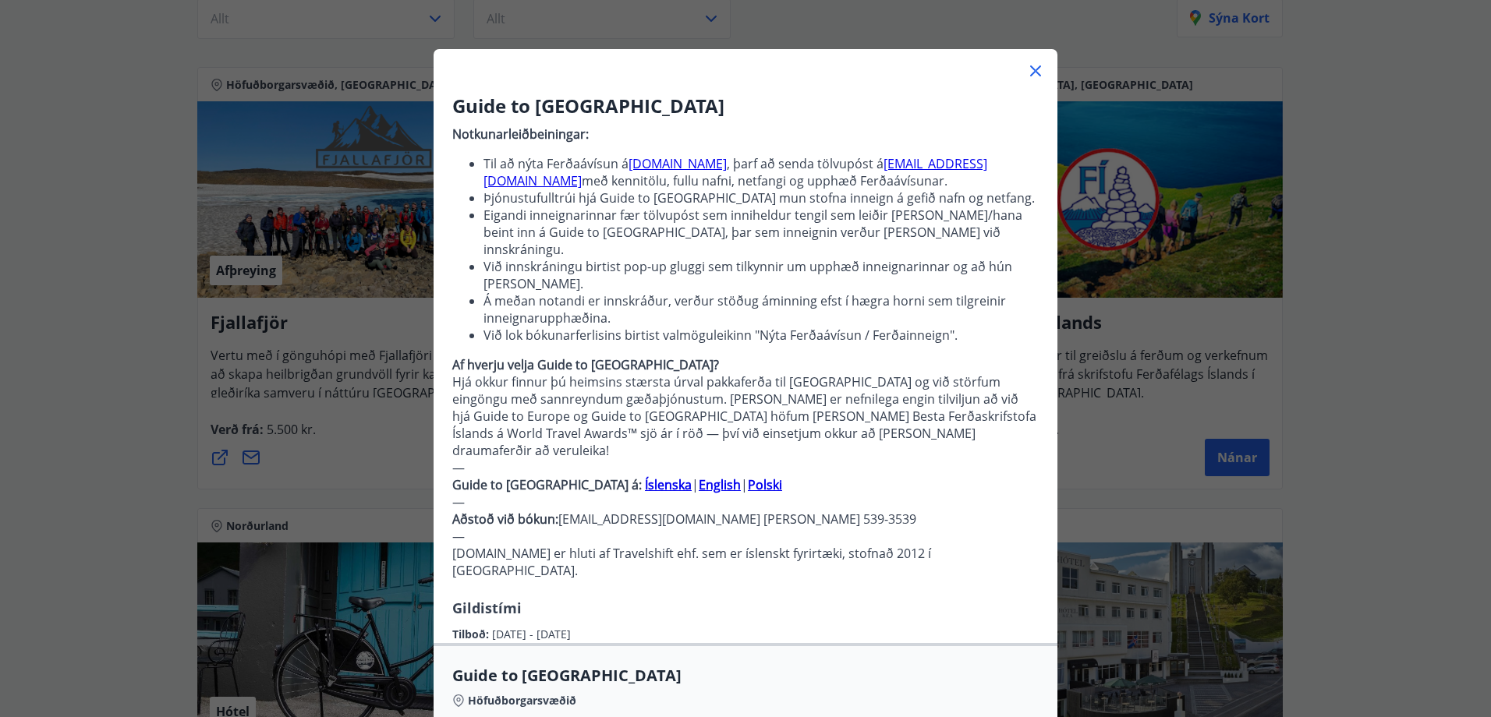
click at [1030, 76] on icon at bounding box center [1035, 71] width 19 height 19
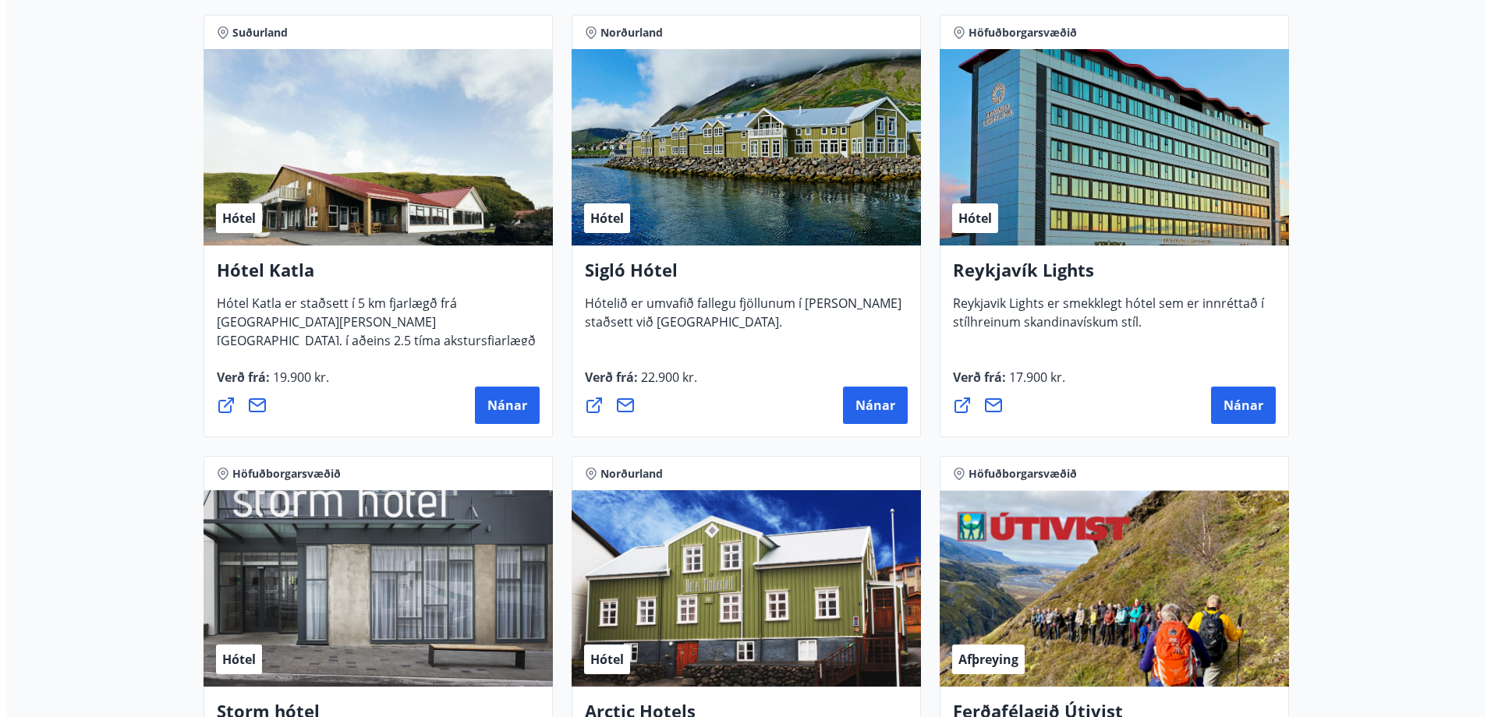
scroll to position [1170, 0]
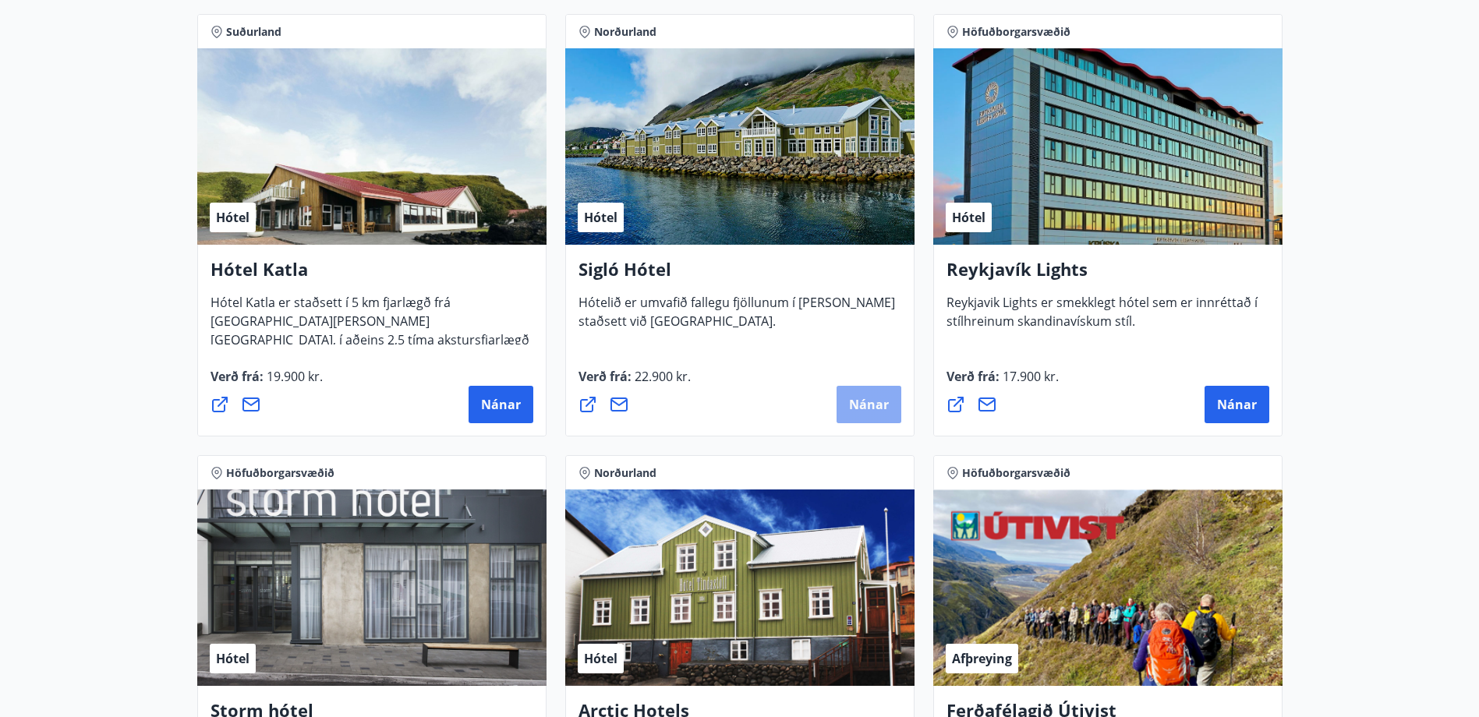
click at [864, 400] on span "Nánar" at bounding box center [869, 404] width 40 height 17
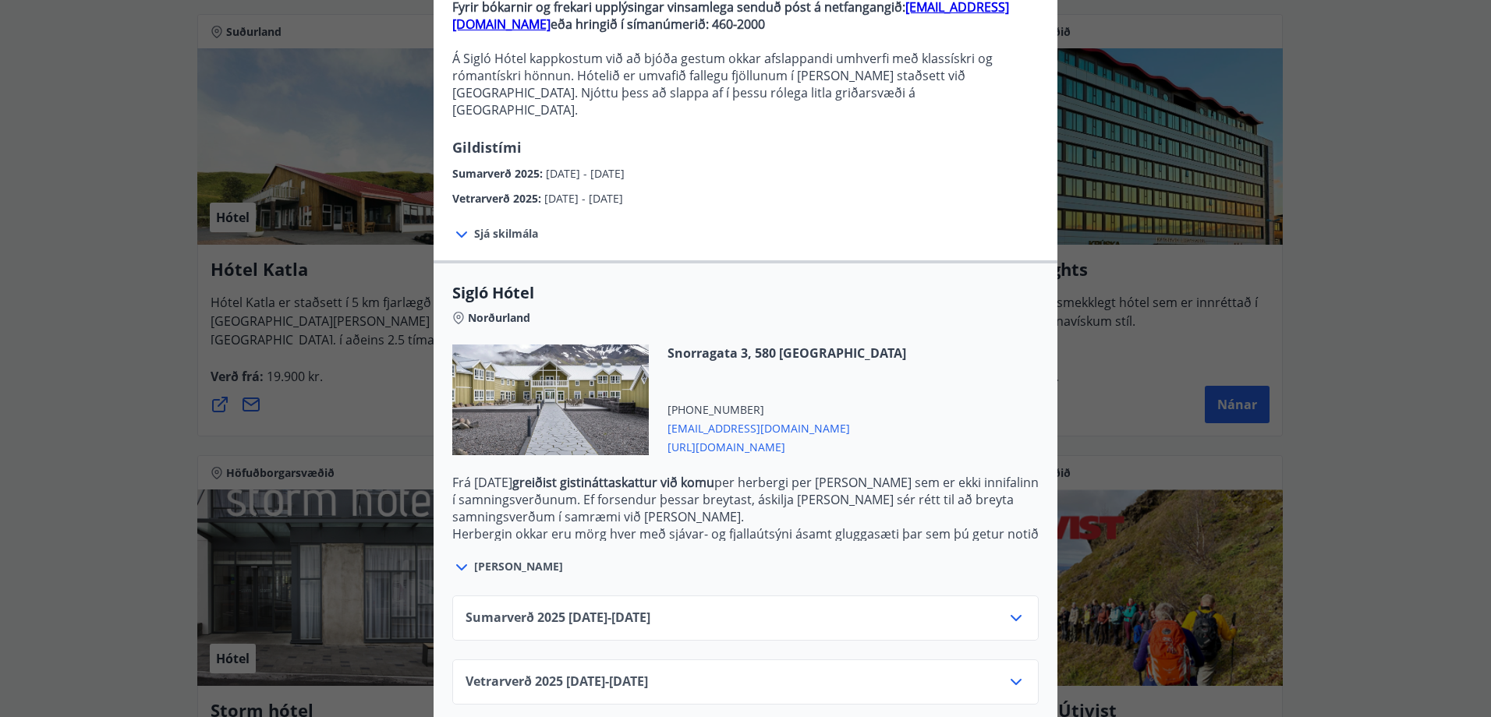
scroll to position [172, 0]
click at [1011, 678] on icon at bounding box center [1016, 681] width 11 height 6
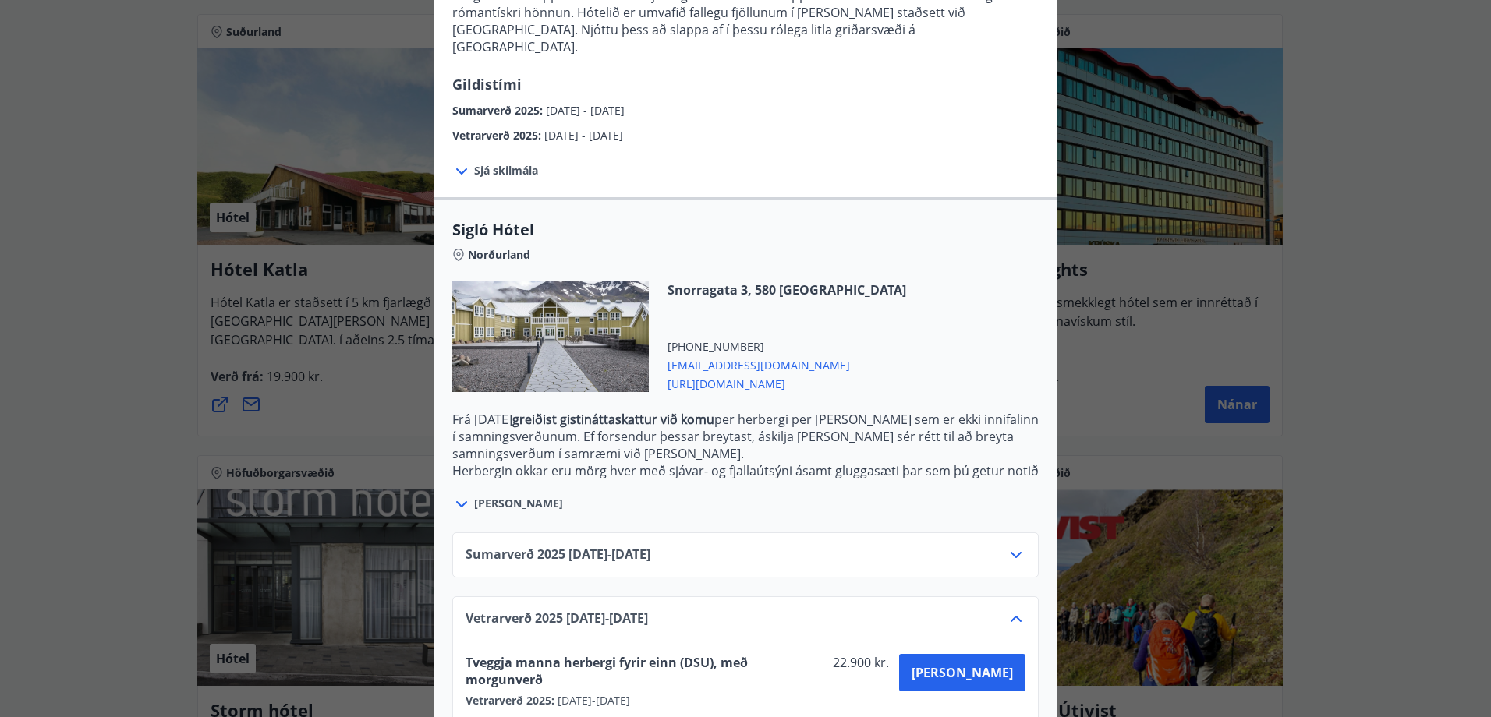
scroll to position [299, 0]
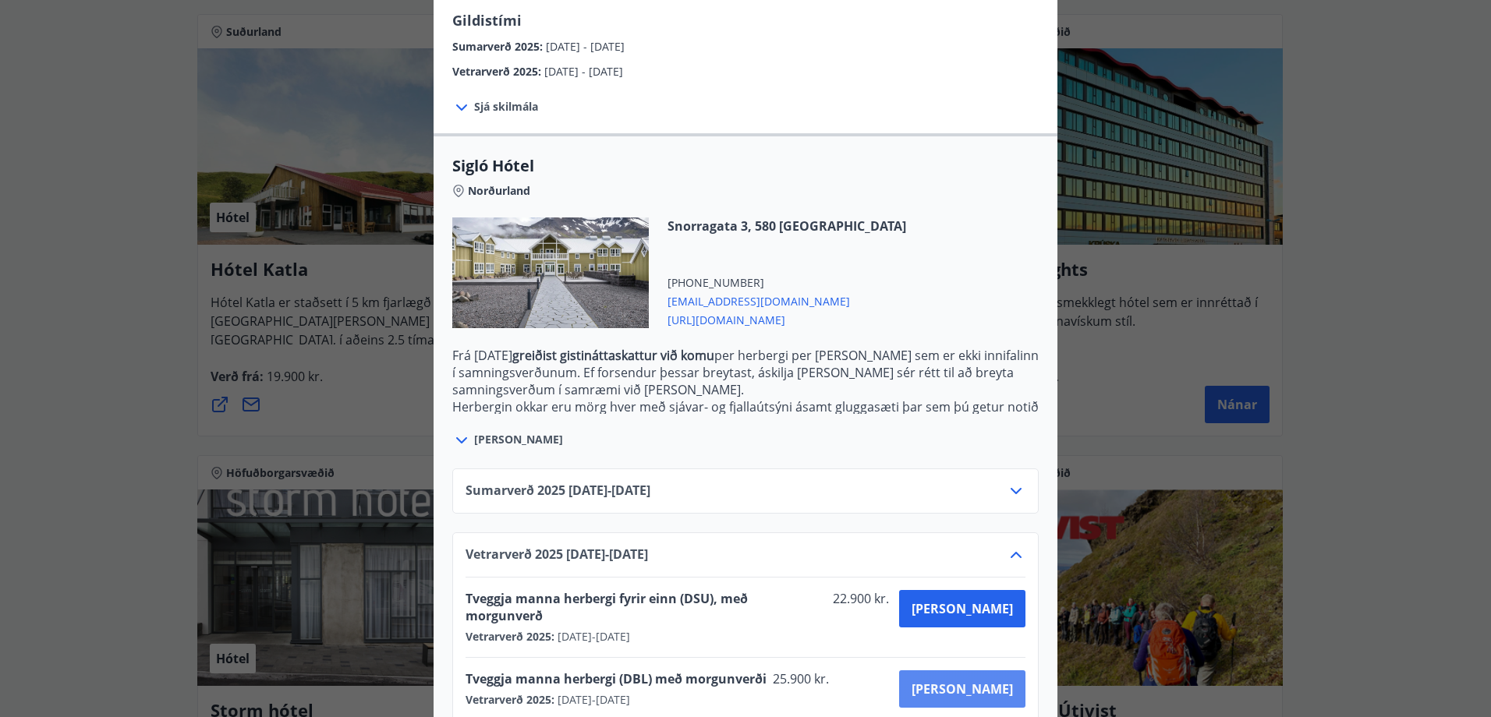
click at [980, 681] on span "Kaupa" at bounding box center [962, 689] width 101 height 17
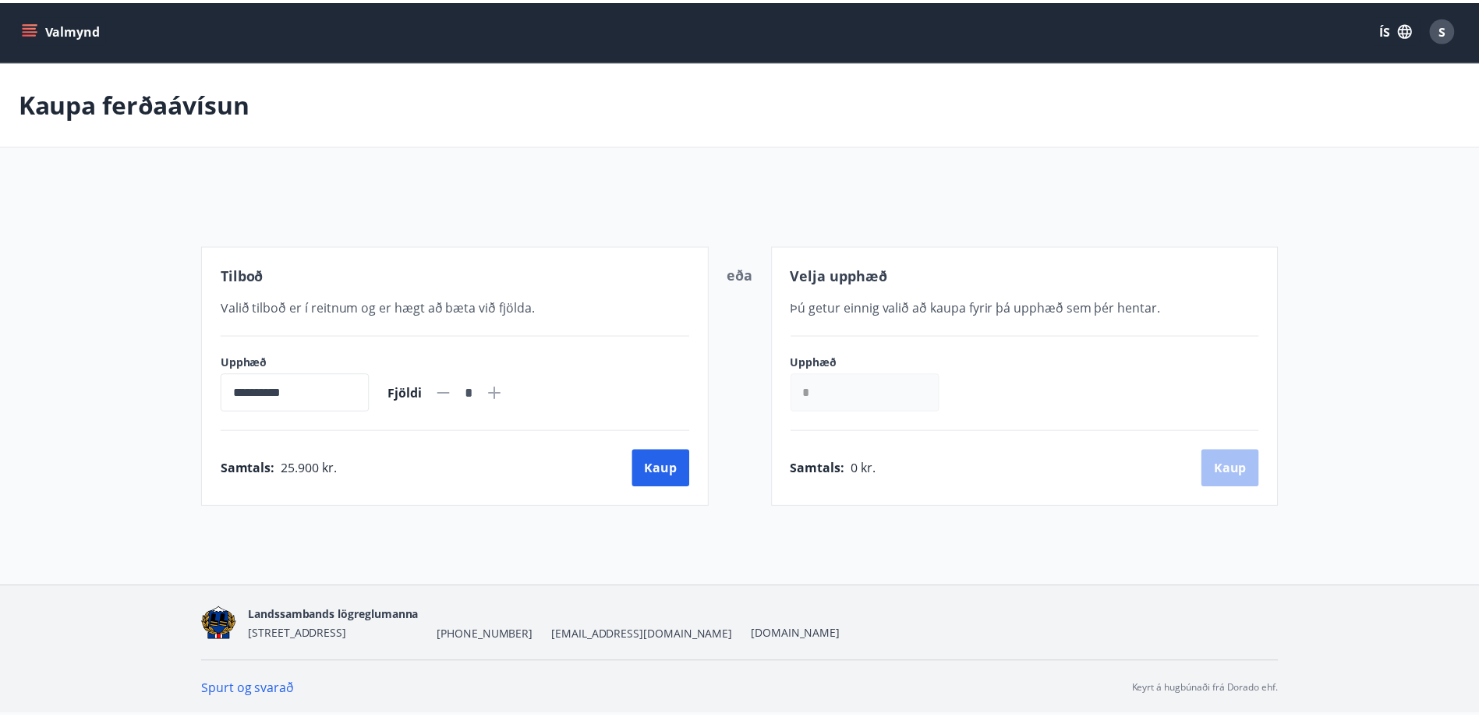
scroll to position [2, 0]
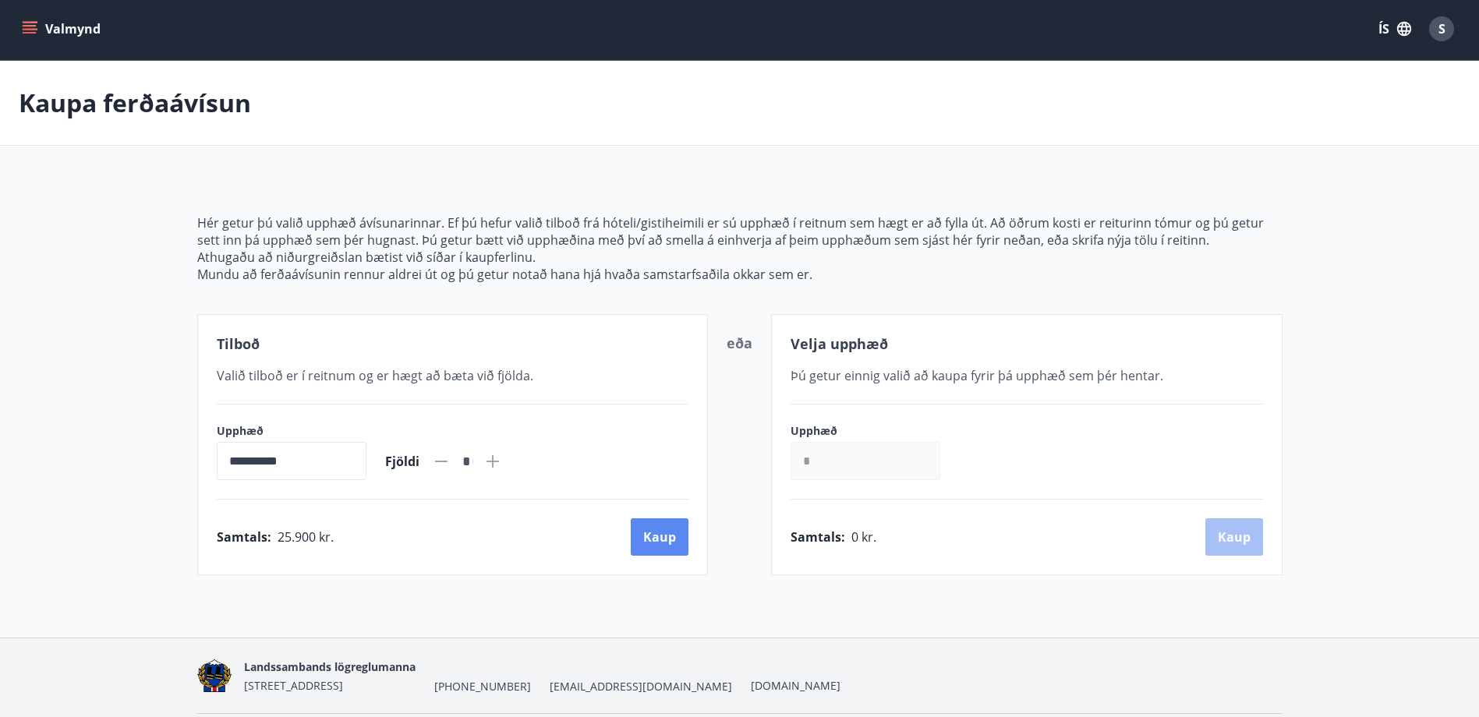
click at [672, 541] on button "Kaup" at bounding box center [660, 537] width 58 height 37
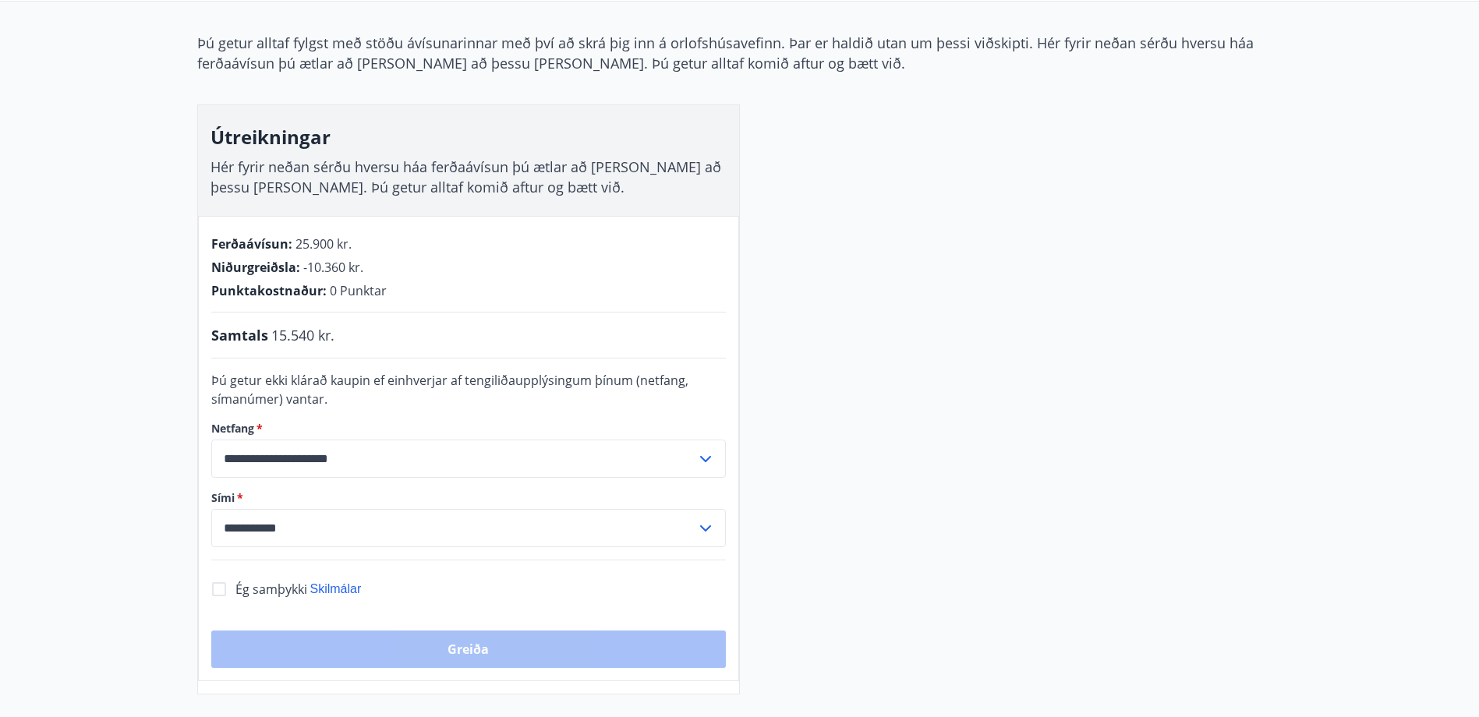
scroll to position [158, 0]
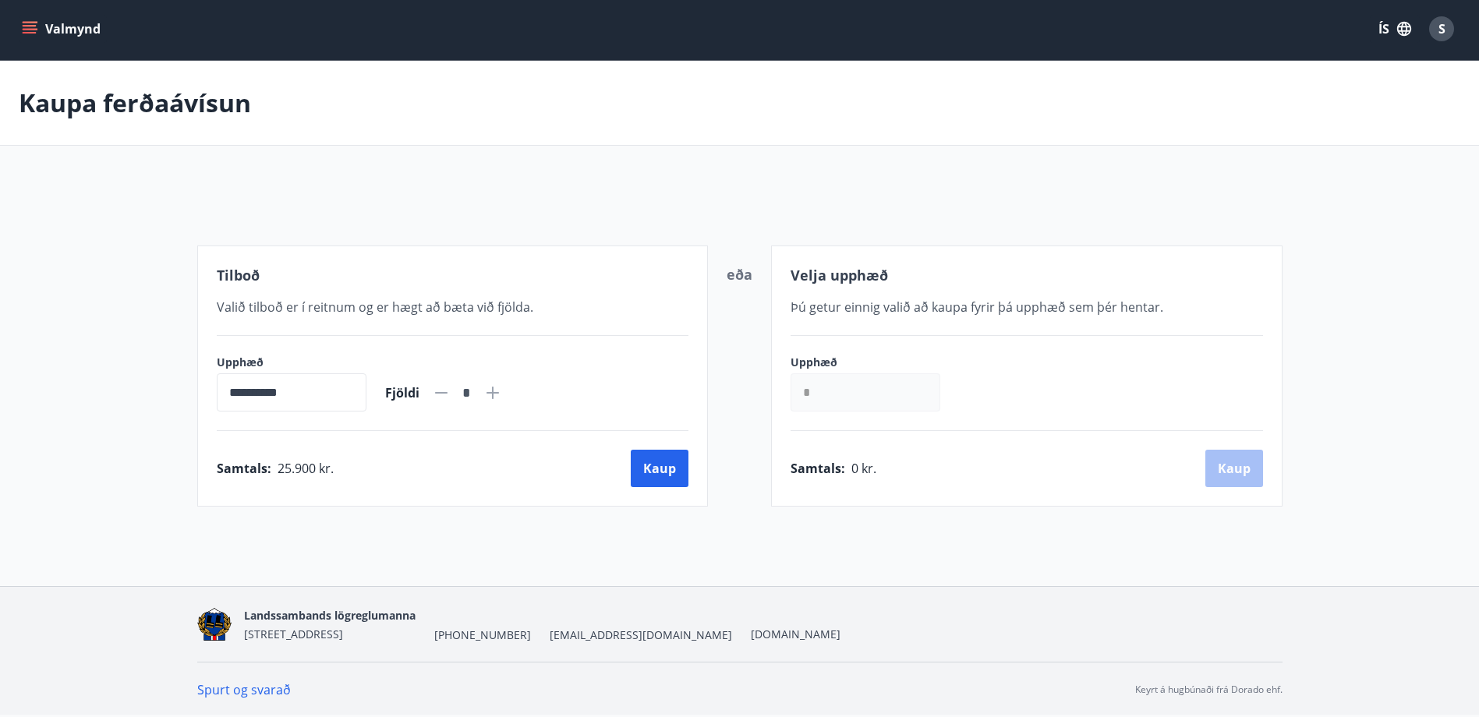
scroll to position [54, 0]
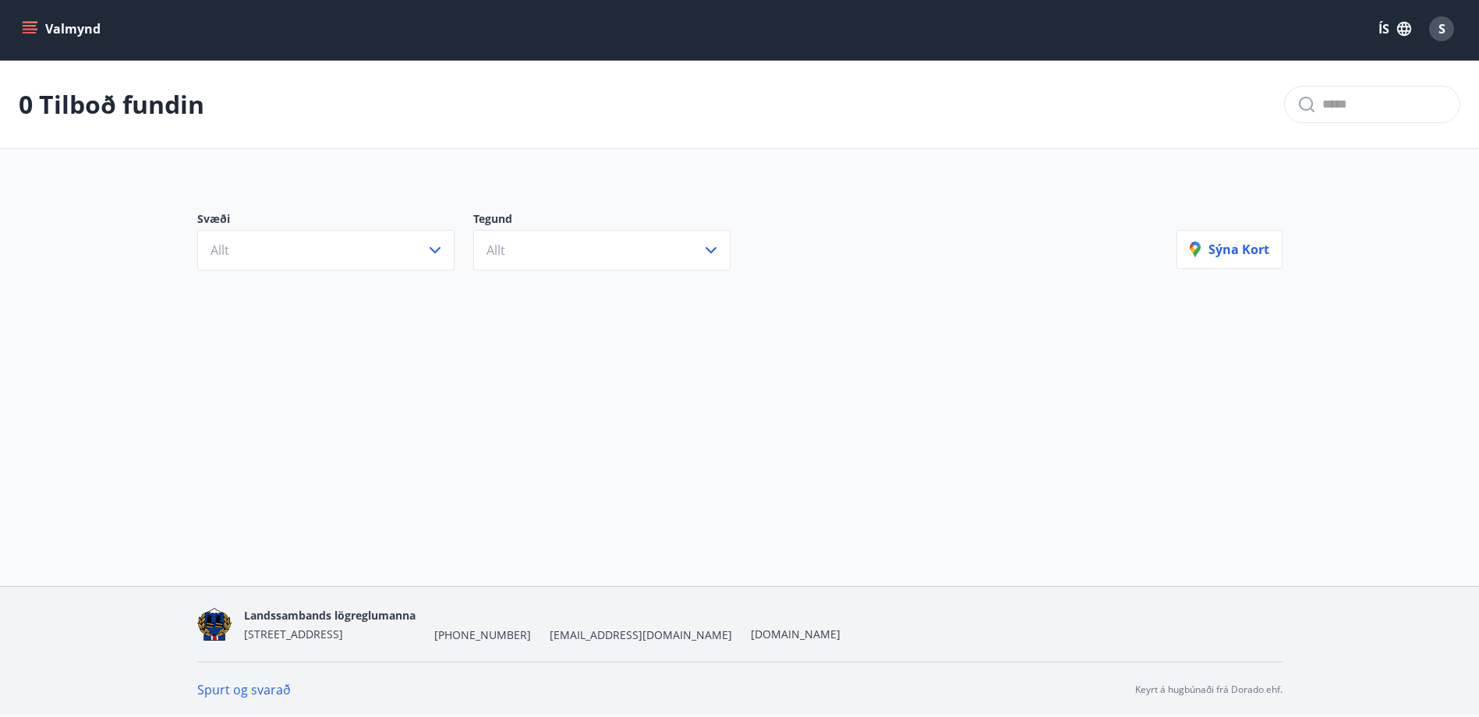
scroll to position [2, 0]
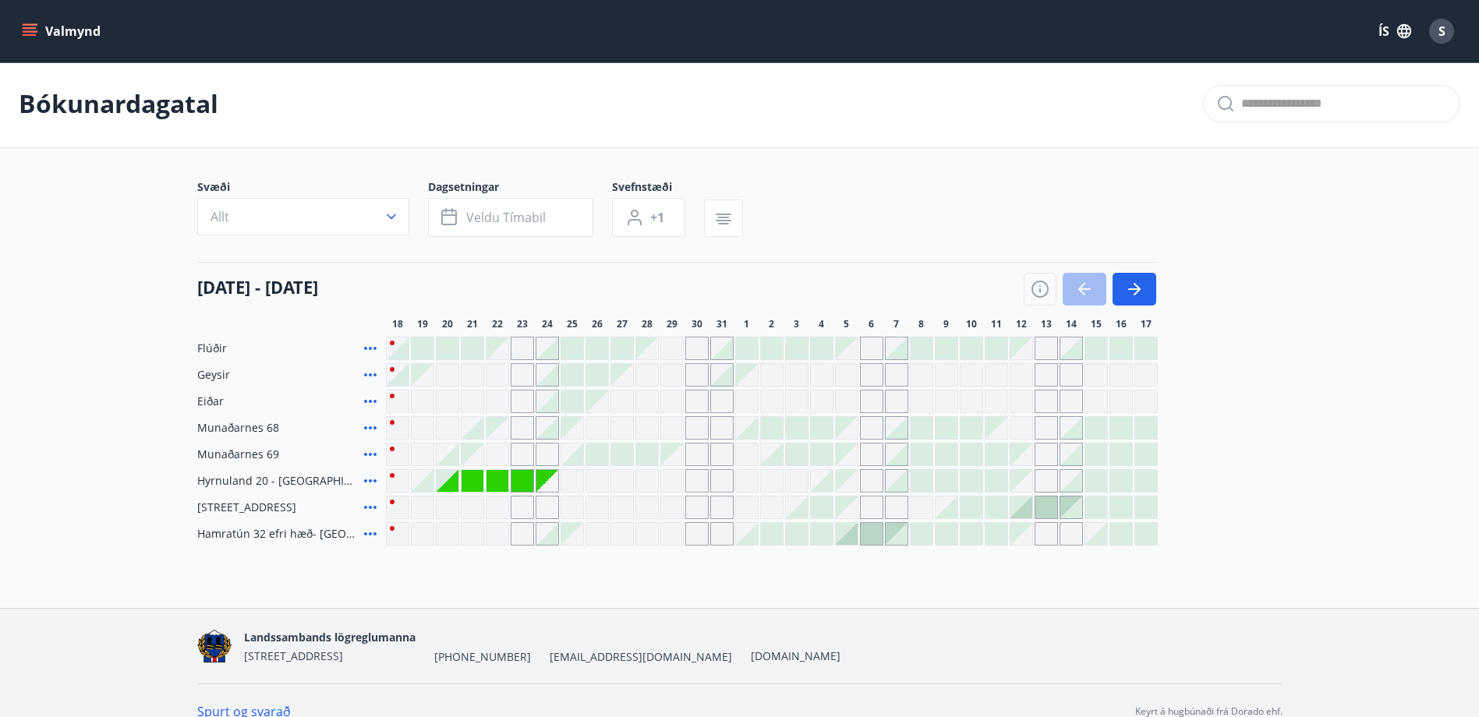
scroll to position [24, 0]
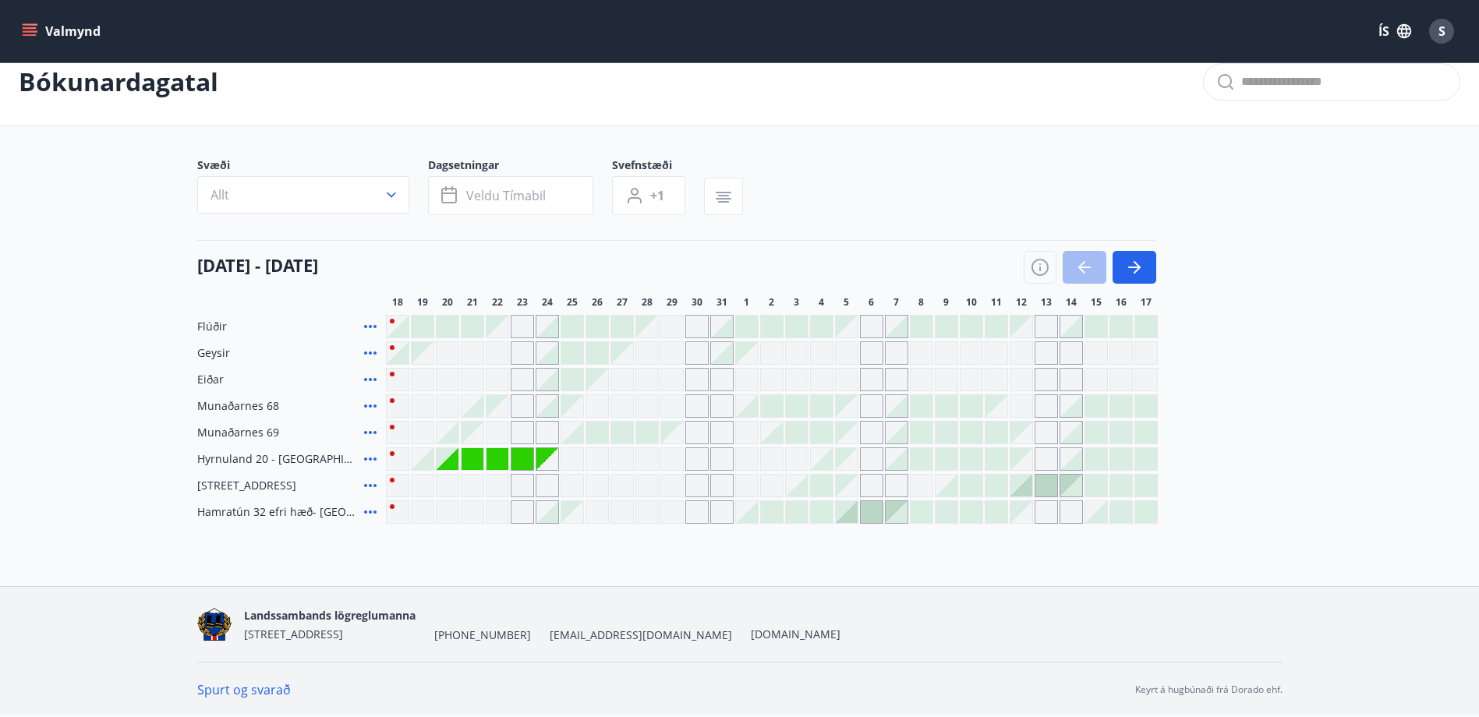
click at [20, 31] on button "Valmynd" at bounding box center [63, 31] width 88 height 28
